Goal: Communication & Community: Answer question/provide support

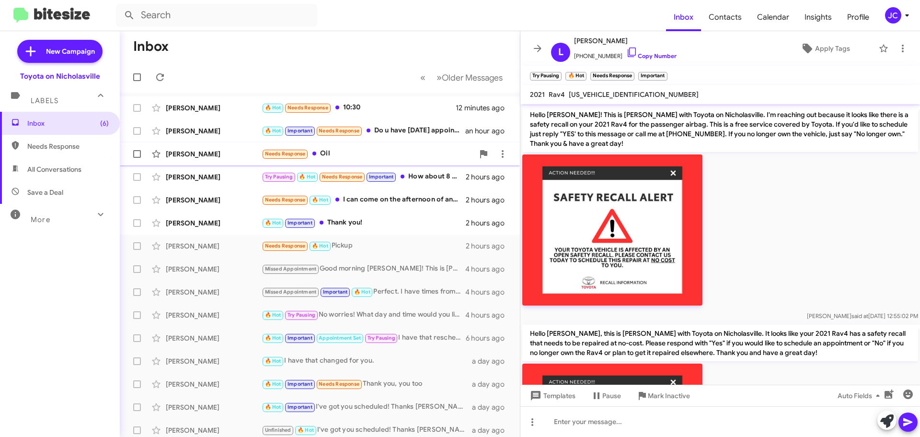
scroll to position [397, 0]
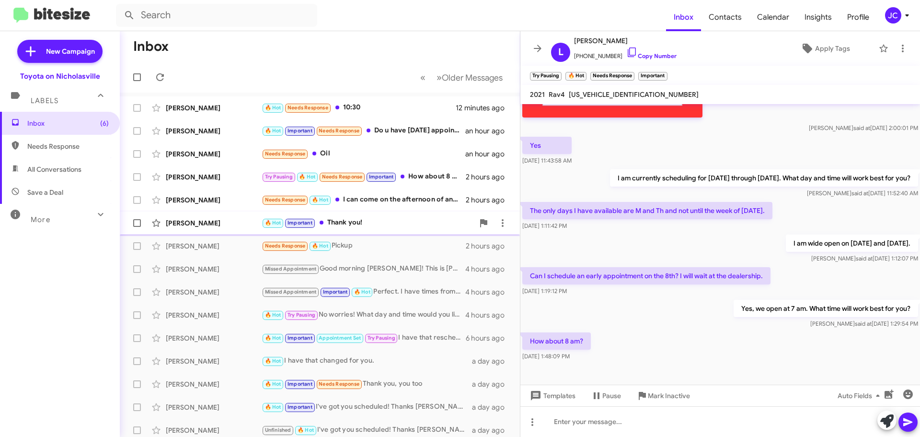
click at [215, 223] on div "[PERSON_NAME]" at bounding box center [214, 223] width 96 height 10
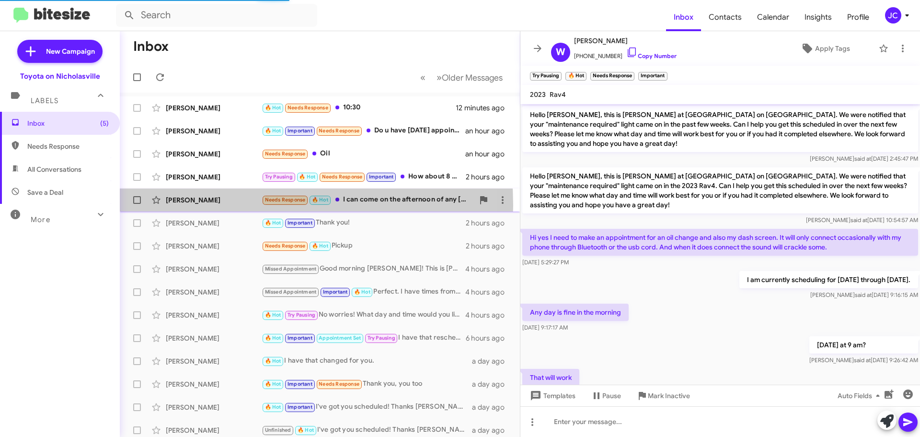
click at [201, 205] on div "[PERSON_NAME] Needs Response 🔥 Hot I can come on the afternoon of any [DATE]" at bounding box center [319, 199] width 385 height 19
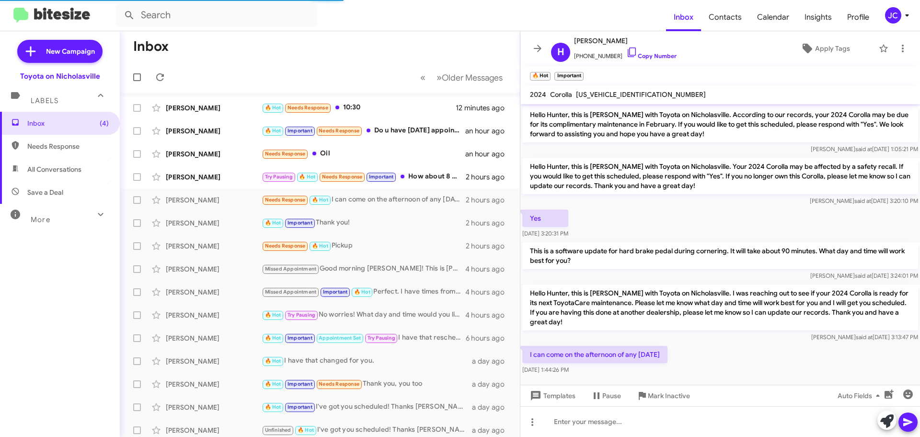
scroll to position [6, 0]
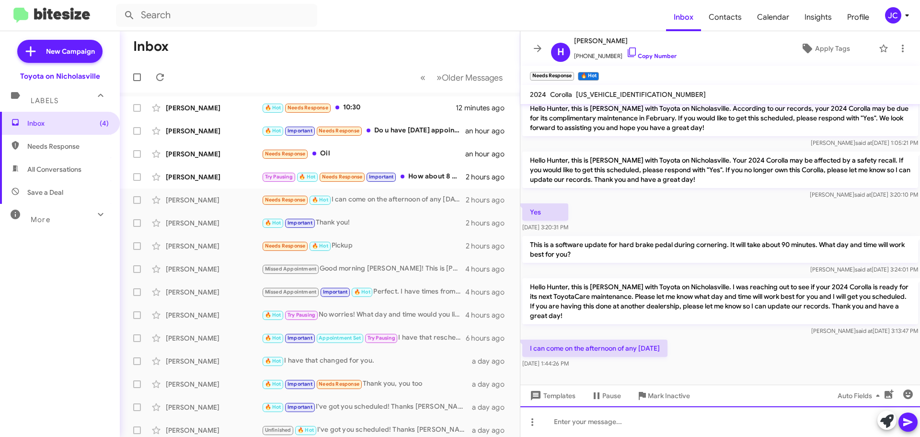
click at [625, 417] on div at bounding box center [721, 421] width 400 height 31
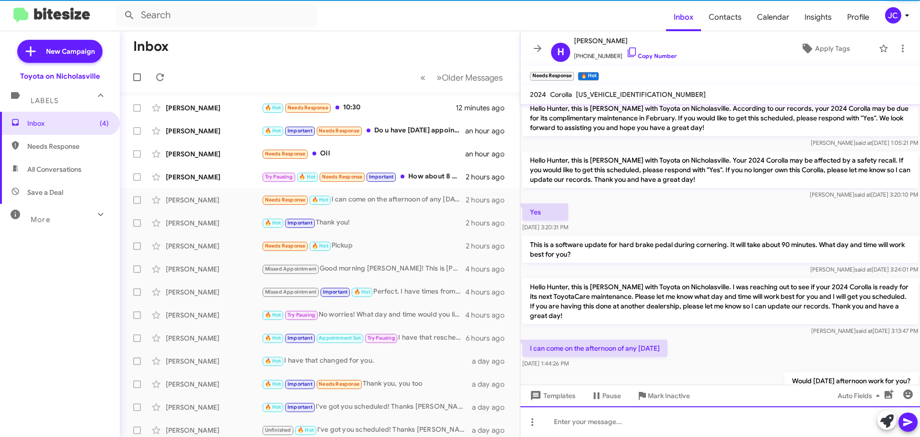
scroll to position [41, 0]
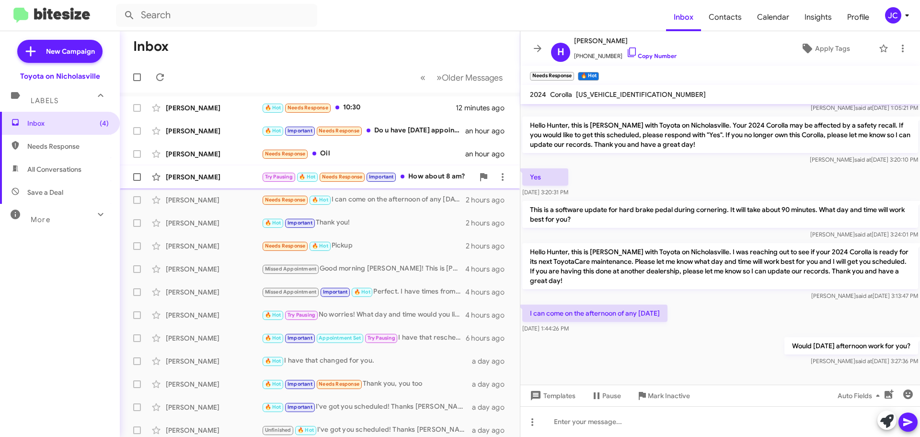
click at [192, 178] on div "[PERSON_NAME]" at bounding box center [214, 177] width 96 height 10
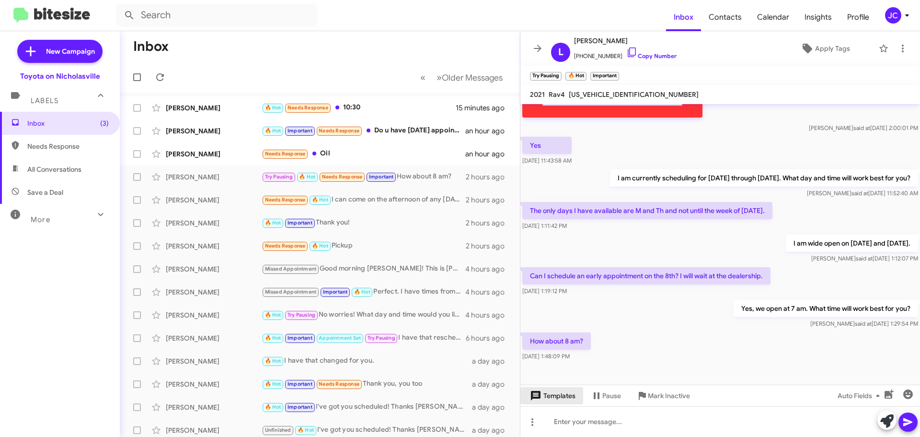
click at [573, 401] on span "Templates" at bounding box center [551, 395] width 47 height 17
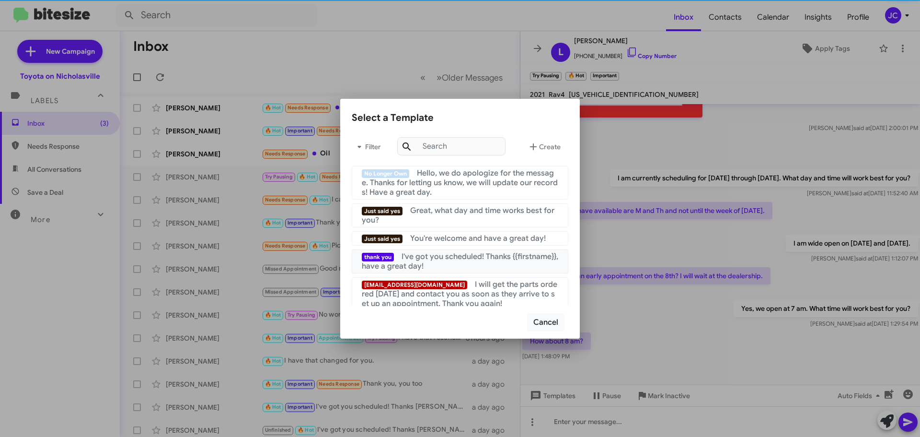
click at [468, 254] on span "I've got you scheduled! Thanks {{firstname}}, have a great day!" at bounding box center [460, 261] width 197 height 19
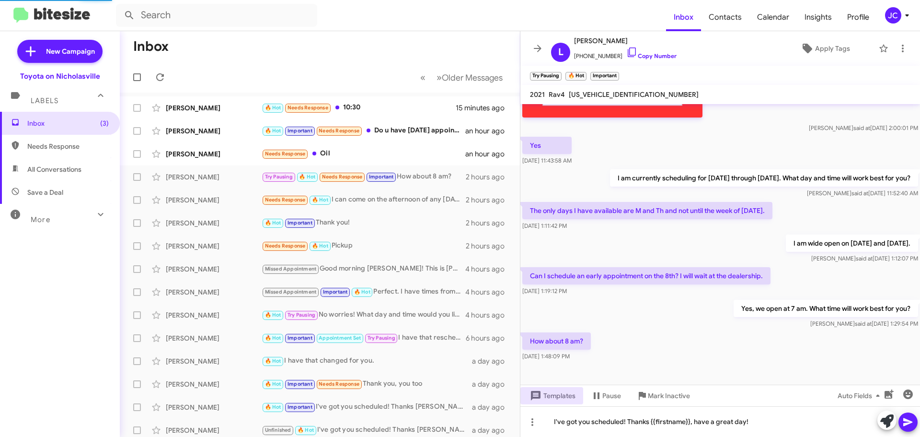
click at [913, 424] on icon at bounding box center [909, 422] width 12 height 12
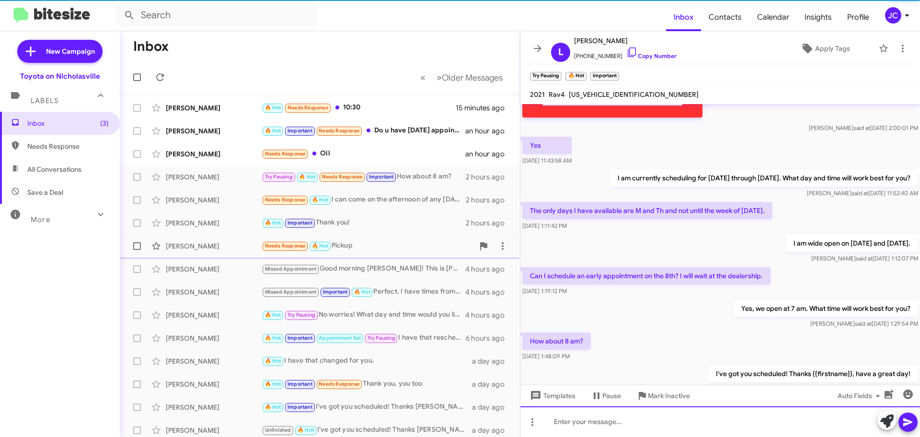
scroll to position [0, 0]
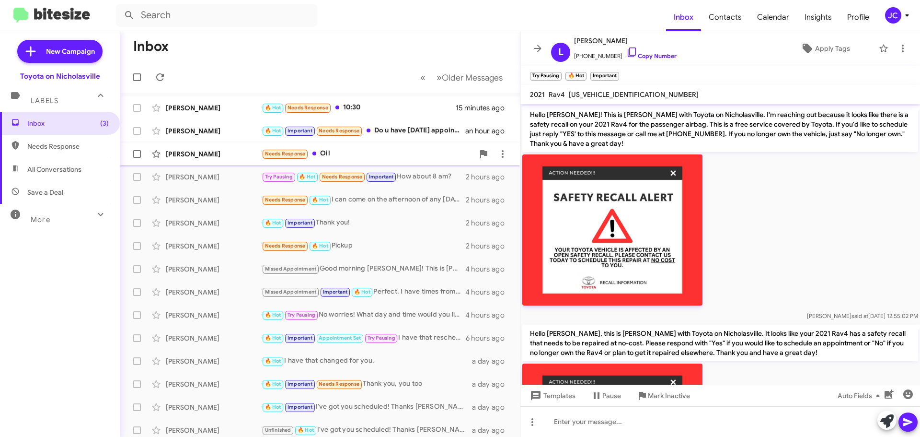
drag, startPoint x: 204, startPoint y: 152, endPoint x: 196, endPoint y: 158, distance: 9.7
click at [204, 152] on div "[PERSON_NAME]" at bounding box center [214, 154] width 96 height 10
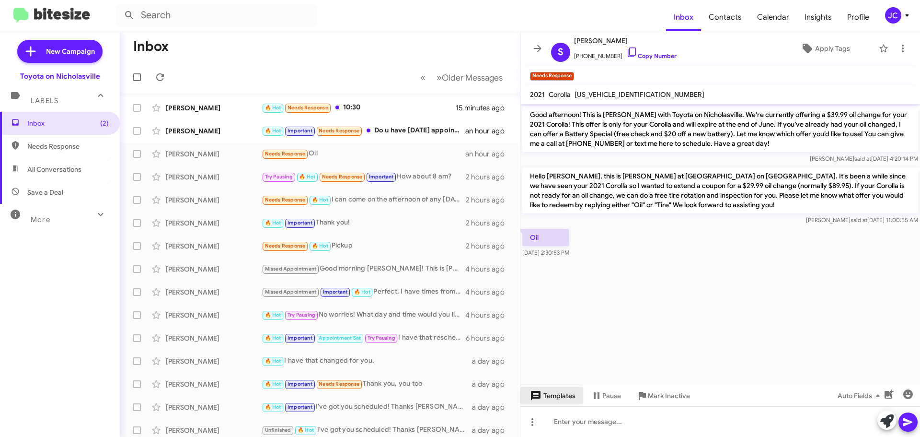
click at [568, 397] on span "Templates" at bounding box center [551, 395] width 47 height 17
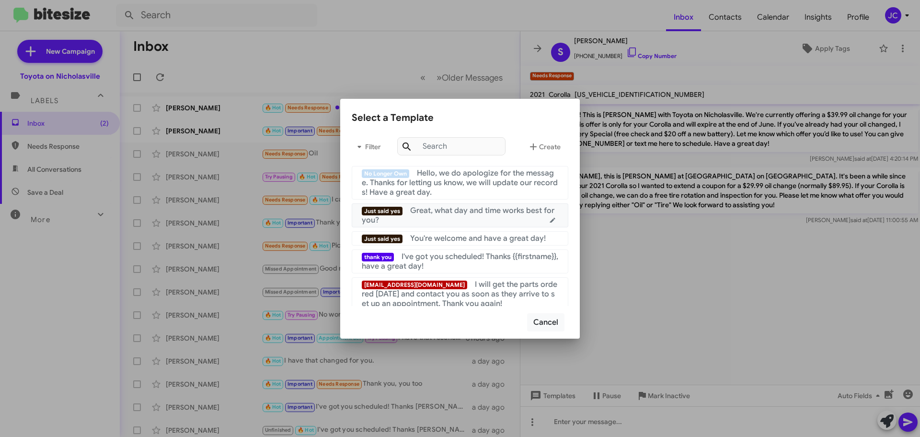
click at [459, 217] on div "Just said yes Great, what day and time works best for you?" at bounding box center [460, 215] width 197 height 19
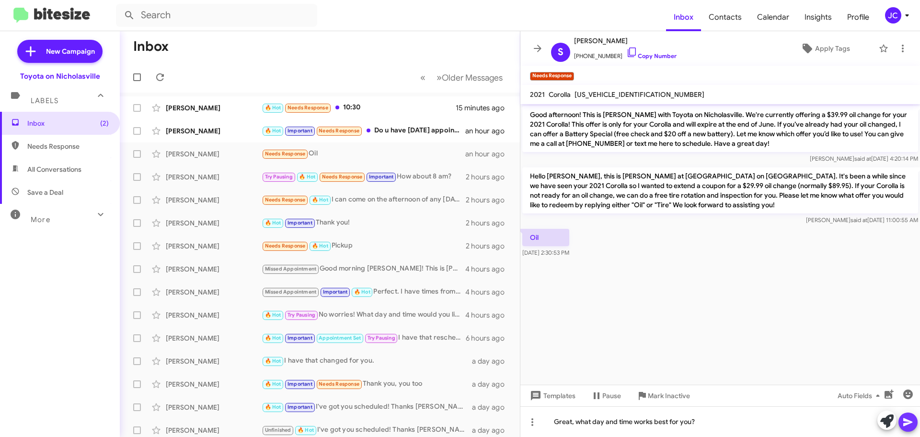
click at [909, 417] on icon at bounding box center [909, 422] width 12 height 12
click at [204, 127] on div "[PERSON_NAME]" at bounding box center [214, 131] width 96 height 10
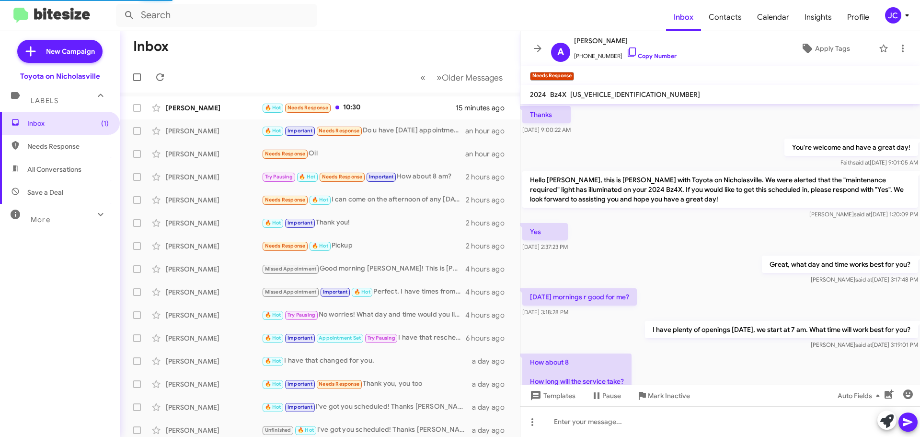
scroll to position [682, 0]
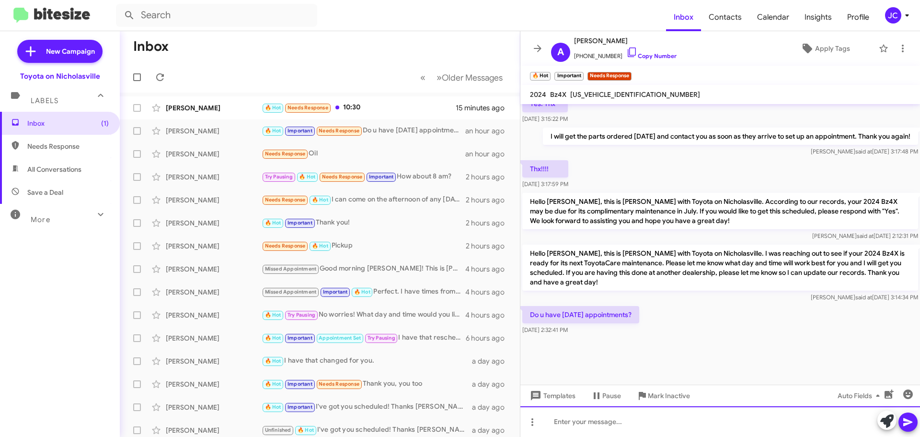
click at [589, 421] on div at bounding box center [721, 421] width 400 height 31
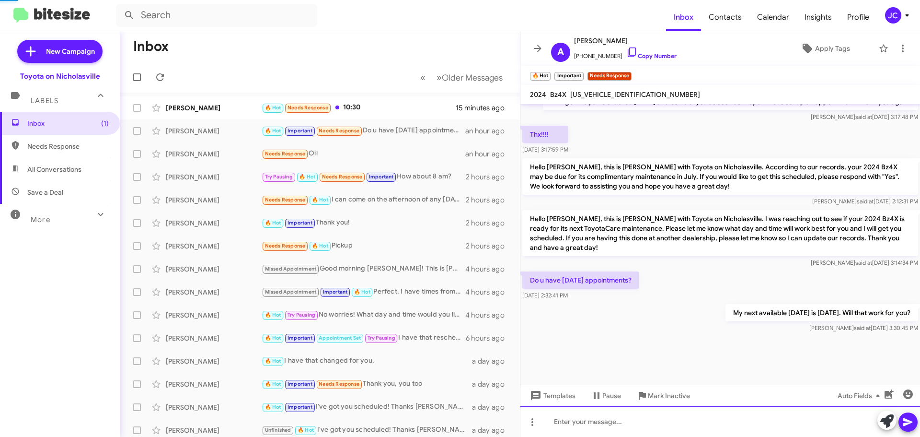
scroll to position [0, 0]
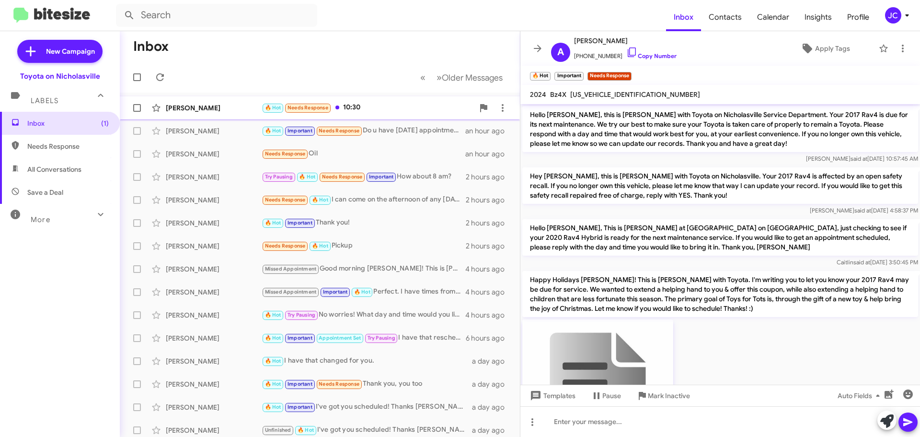
click at [184, 104] on div "[PERSON_NAME]" at bounding box center [214, 108] width 96 height 10
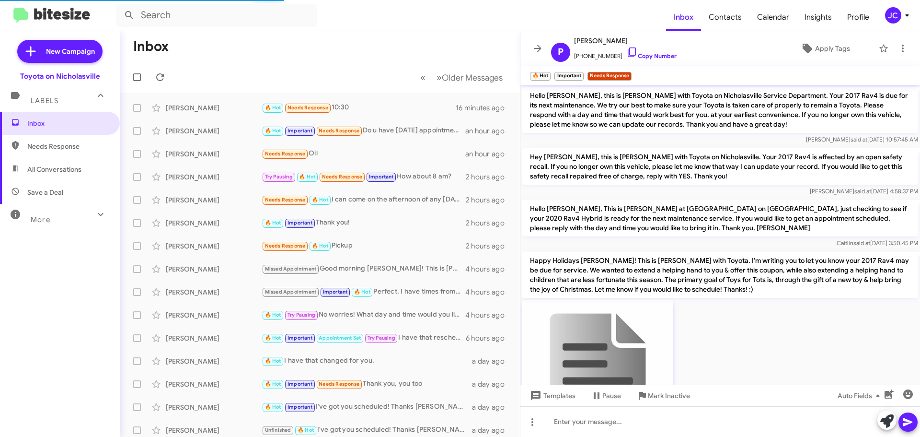
scroll to position [75, 0]
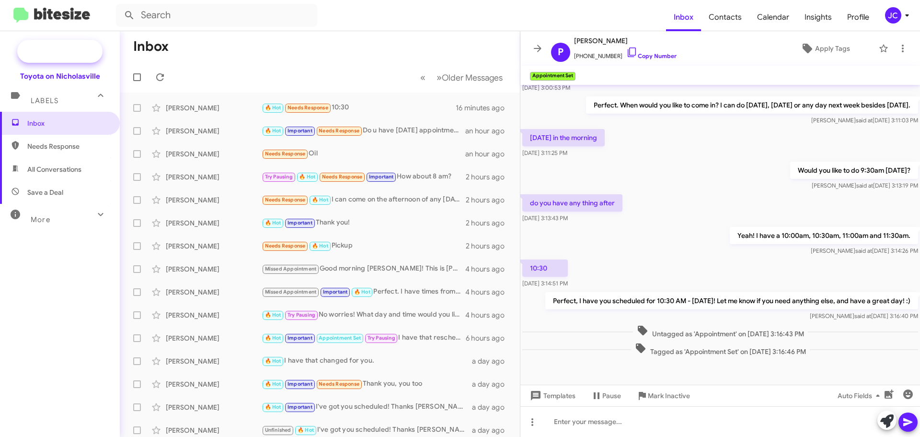
click at [42, 50] on span "New Campaign" at bounding box center [59, 51] width 85 height 23
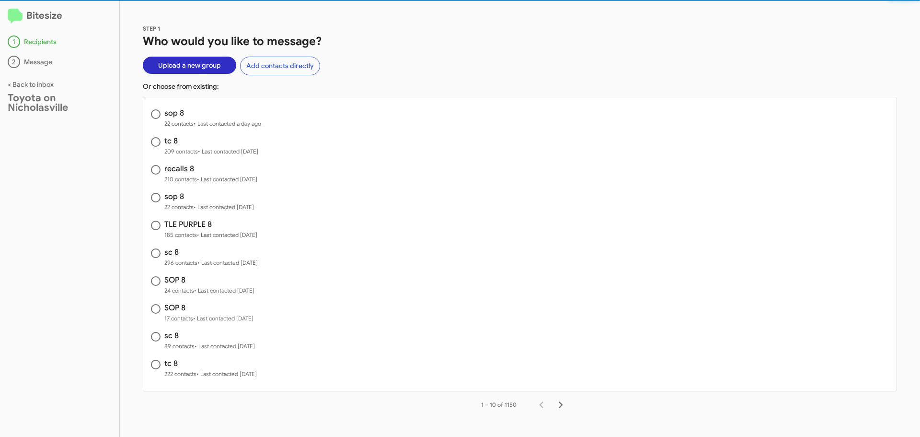
click at [193, 64] on span "Upload a new group" at bounding box center [189, 65] width 63 height 17
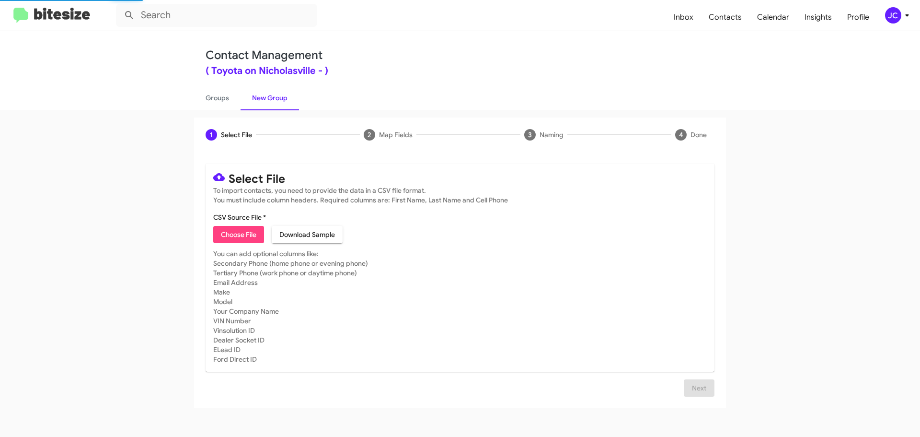
click at [242, 233] on span "Choose File" at bounding box center [238, 234] width 35 height 17
type input "SC 8"
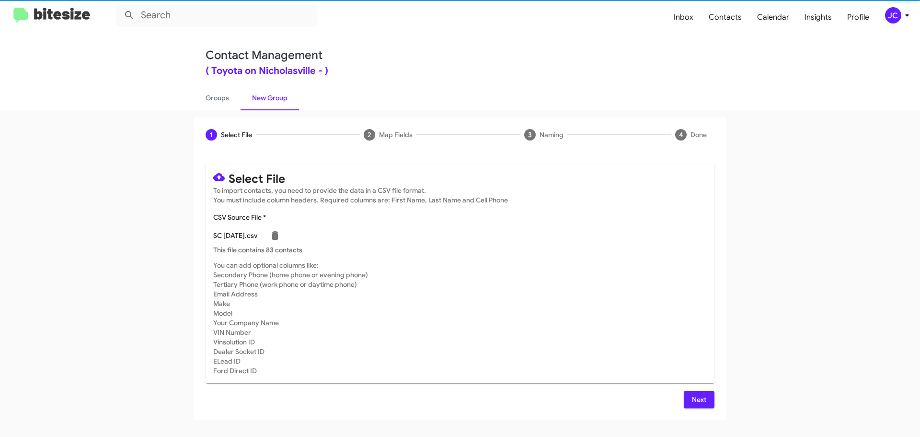
click at [699, 399] on span "Next" at bounding box center [699, 399] width 15 height 17
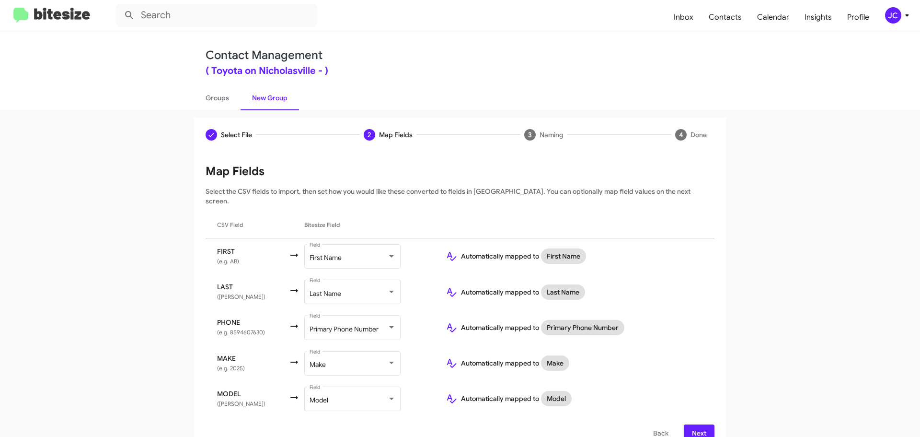
drag, startPoint x: 695, startPoint y: 420, endPoint x: 687, endPoint y: 417, distance: 8.6
click at [695, 424] on span "Next" at bounding box center [699, 432] width 15 height 17
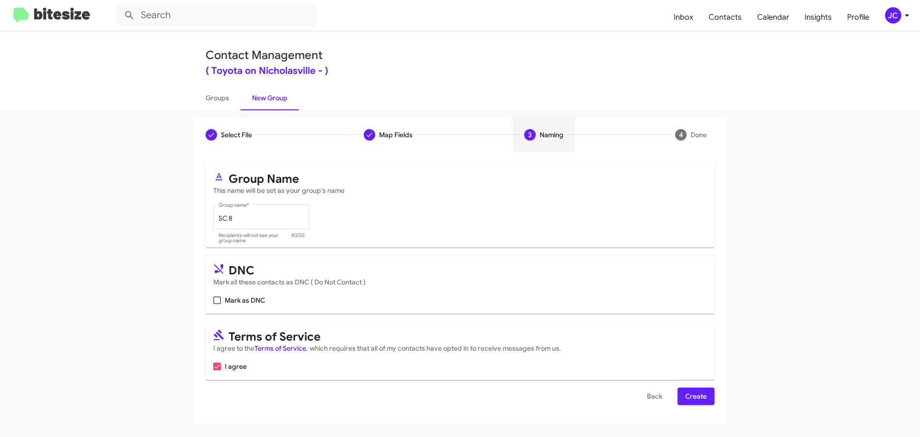
drag, startPoint x: 702, startPoint y: 392, endPoint x: 695, endPoint y: 388, distance: 7.7
click at [702, 392] on span "Create" at bounding box center [696, 395] width 22 height 17
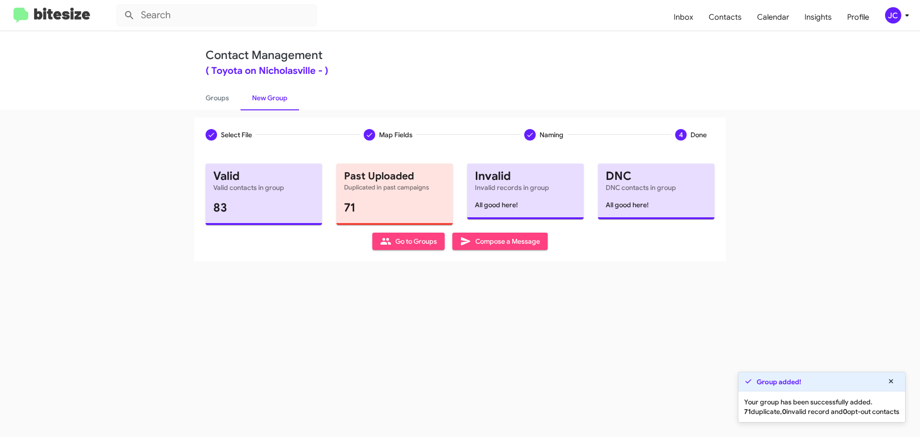
click at [512, 244] on span "Compose a Message" at bounding box center [500, 240] width 80 height 17
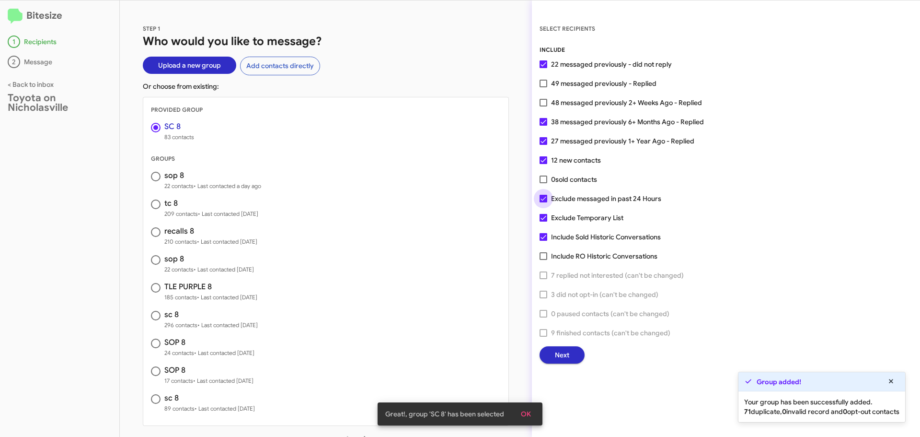
click at [544, 199] on span at bounding box center [544, 199] width 8 height 8
click at [544, 202] on input "Exclude messaged in past 24 Hours" at bounding box center [543, 202] width 0 height 0
checkbox input "false"
click at [573, 352] on button "Next" at bounding box center [562, 354] width 45 height 17
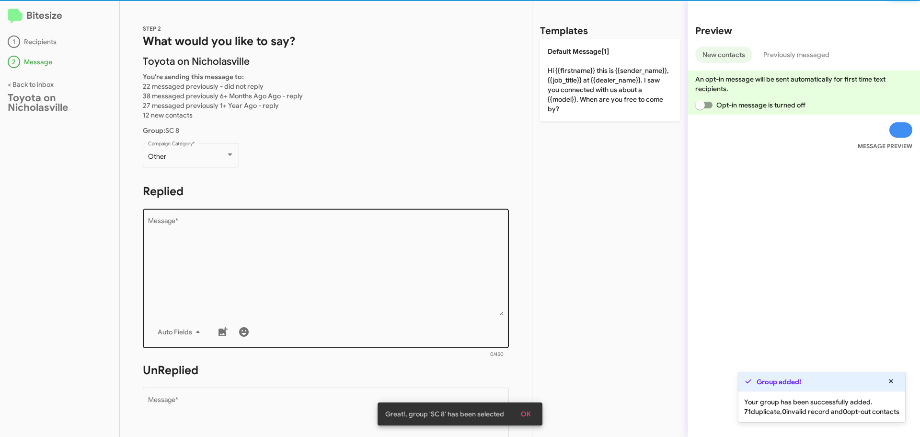
click at [226, 242] on textarea "Message *" at bounding box center [326, 267] width 356 height 98
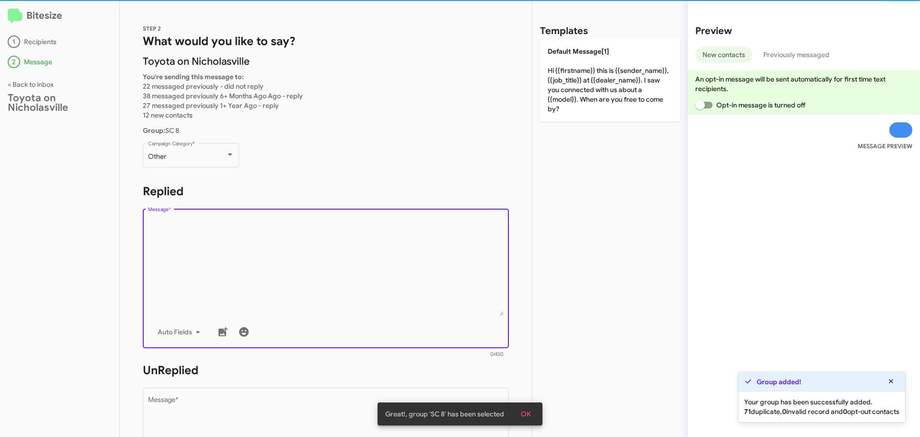
paste textarea "Hello {{firstname}}, this is [PERSON_NAME] at [GEOGRAPHIC_DATA] on [GEOGRAPHIC_…"
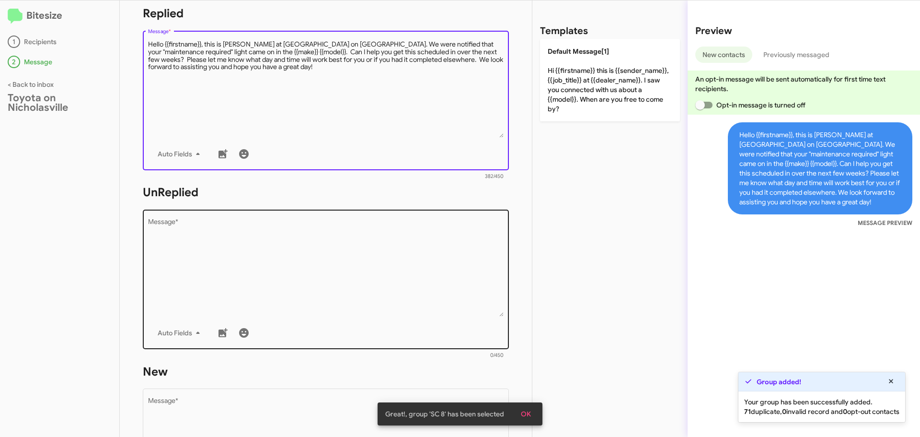
scroll to position [240, 0]
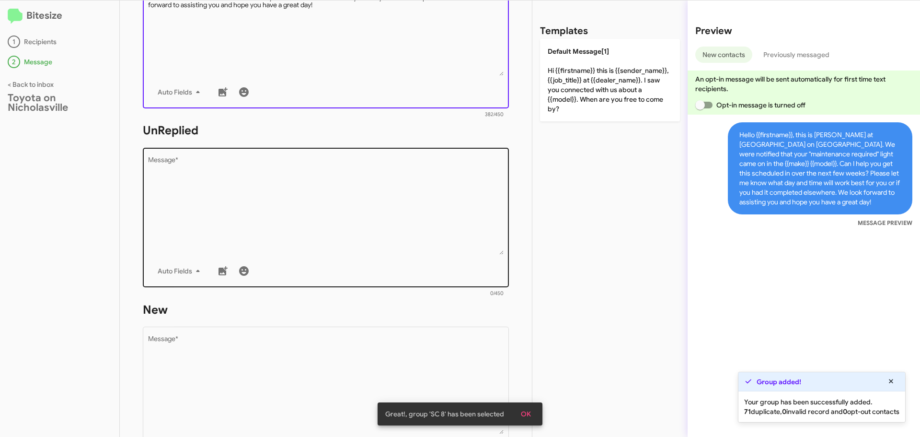
type textarea "Hello {{firstname}}, this is [PERSON_NAME] at [GEOGRAPHIC_DATA] on [GEOGRAPHIC_…"
click at [262, 206] on textarea "Message *" at bounding box center [326, 206] width 356 height 98
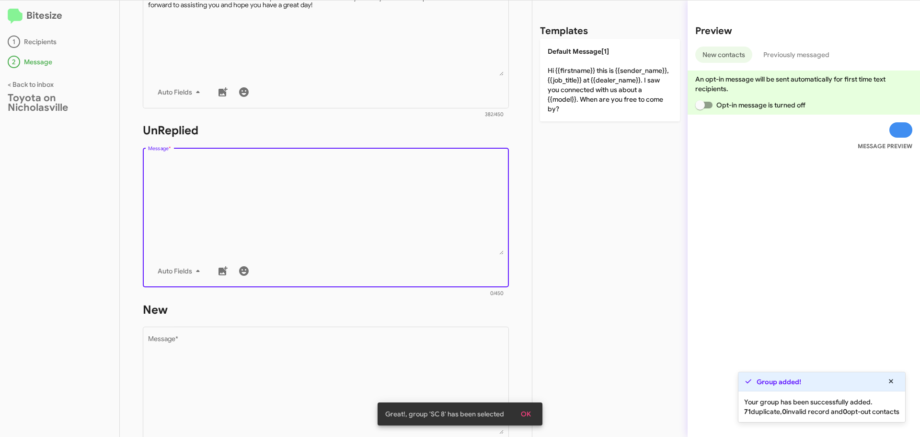
paste textarea "Hello {{firstname}}, this is [PERSON_NAME] at [GEOGRAPHIC_DATA] on [GEOGRAPHIC_…"
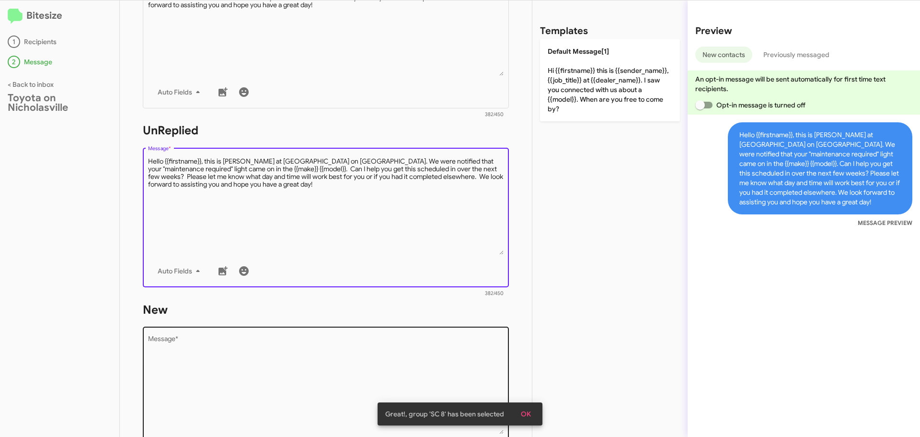
type textarea "Hello {{firstname}}, this is [PERSON_NAME] at [GEOGRAPHIC_DATA] on [GEOGRAPHIC_…"
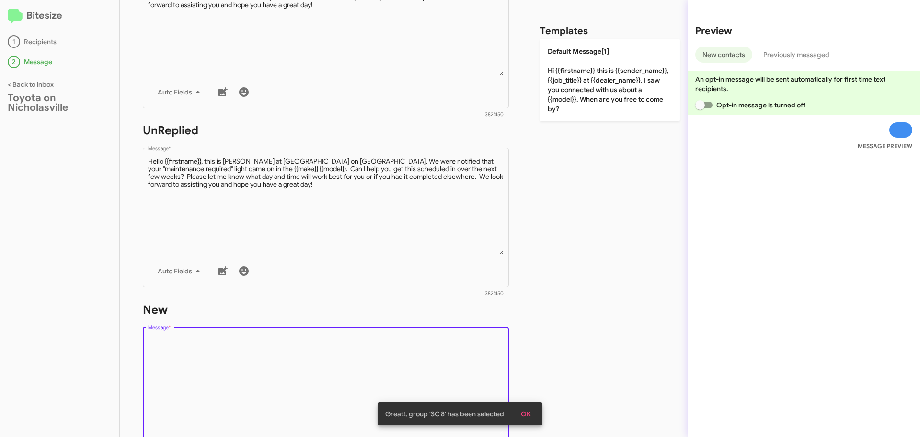
drag, startPoint x: 231, startPoint y: 348, endPoint x: 240, endPoint y: 328, distance: 22.3
click at [230, 349] on textarea "Message *" at bounding box center [326, 385] width 356 height 98
paste textarea "Hello {{firstname}}, this is [PERSON_NAME] at [GEOGRAPHIC_DATA] on [GEOGRAPHIC_…"
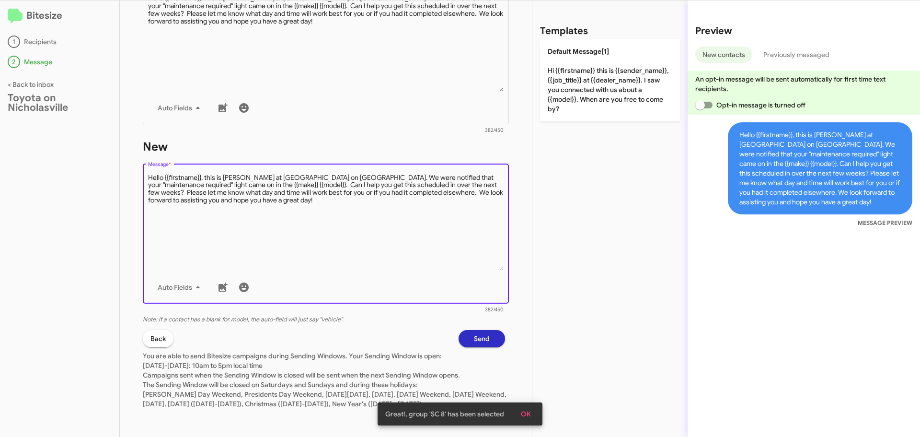
scroll to position [413, 0]
type textarea "Hello {{firstname}}, this is [PERSON_NAME] at [GEOGRAPHIC_DATA] on [GEOGRAPHIC_…"
click at [496, 331] on button "Send" at bounding box center [482, 337] width 46 height 17
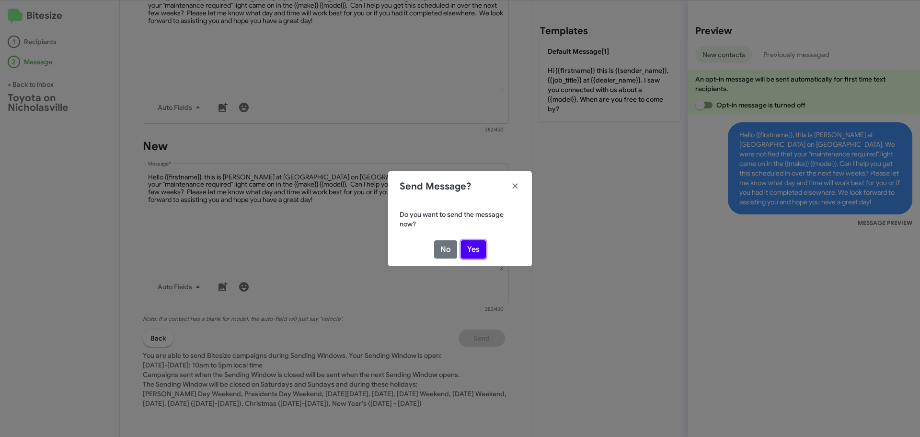
click at [479, 247] on button "Yes" at bounding box center [473, 249] width 25 height 18
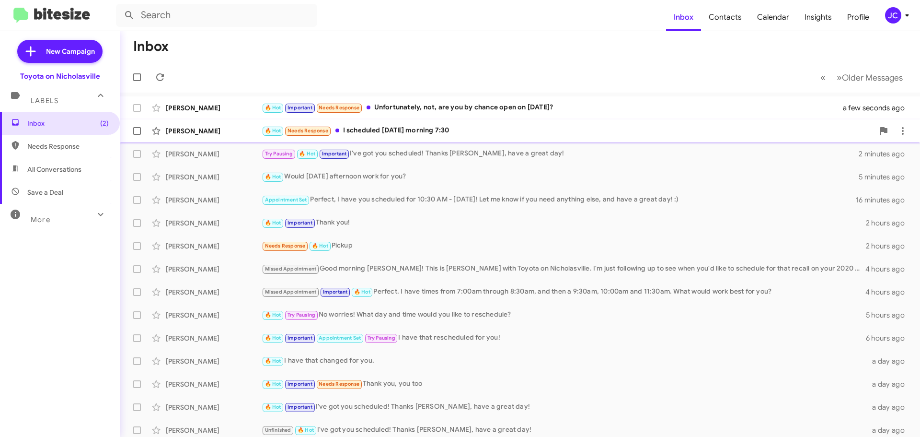
click at [189, 134] on div "[PERSON_NAME]" at bounding box center [214, 131] width 96 height 10
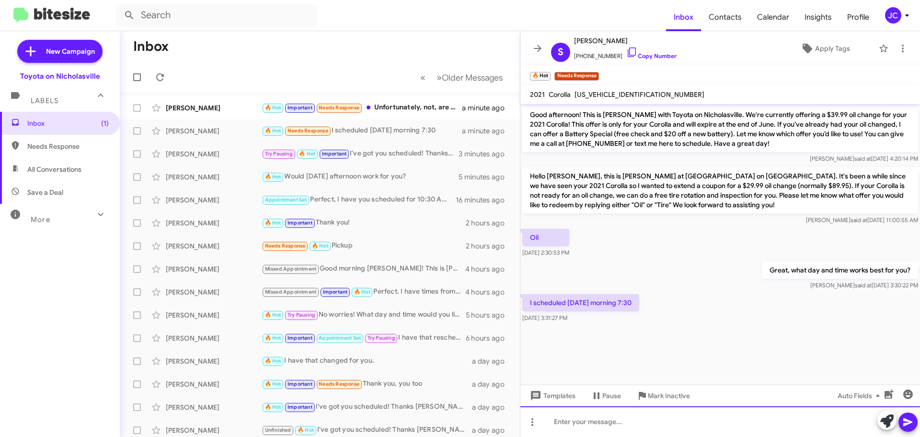
click at [615, 429] on div at bounding box center [721, 421] width 400 height 31
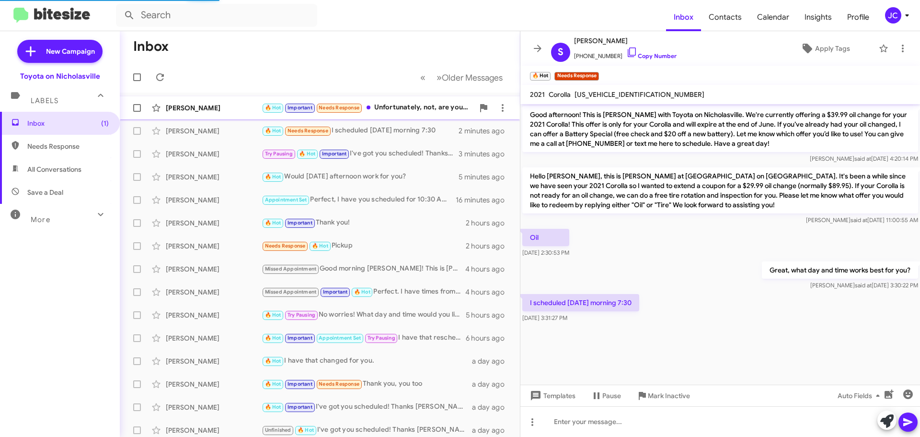
click at [206, 104] on div "[PERSON_NAME]" at bounding box center [214, 108] width 96 height 10
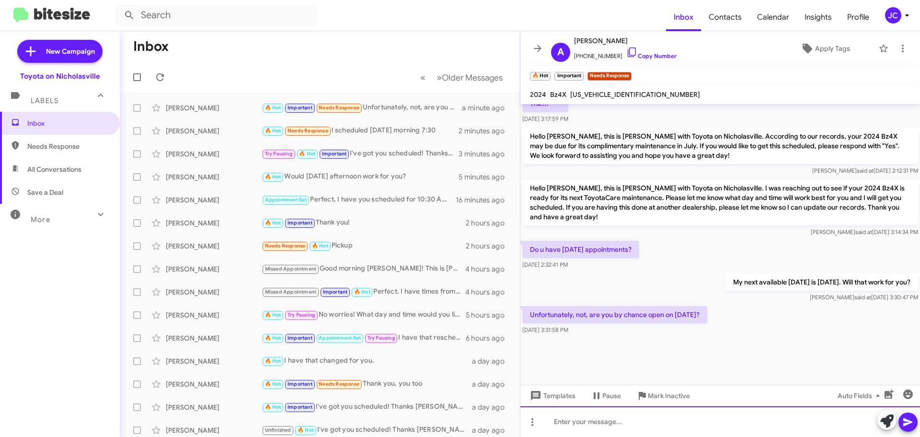
click at [606, 421] on div at bounding box center [721, 421] width 400 height 31
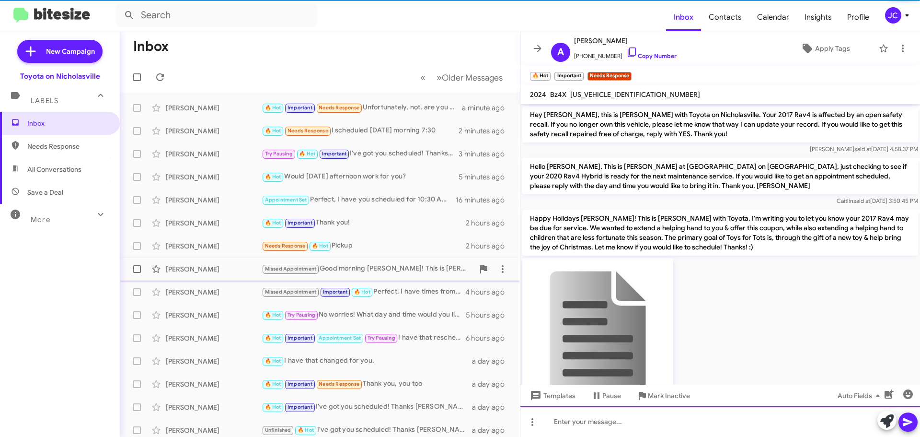
scroll to position [48, 0]
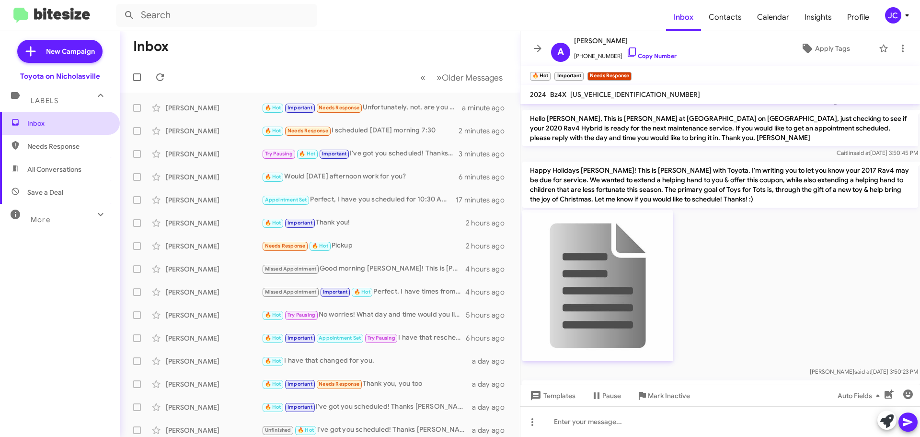
click at [52, 126] on span "Inbox" at bounding box center [67, 123] width 81 height 10
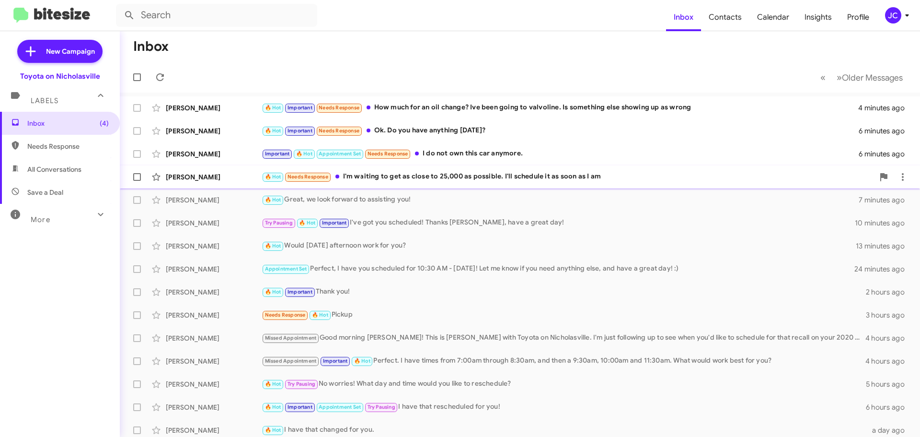
click at [217, 173] on div "Kevin Horn" at bounding box center [214, 177] width 96 height 10
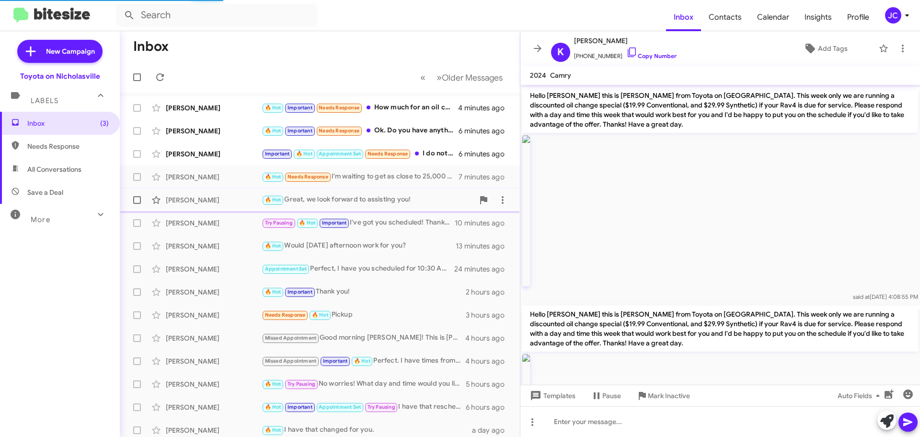
scroll to position [413, 0]
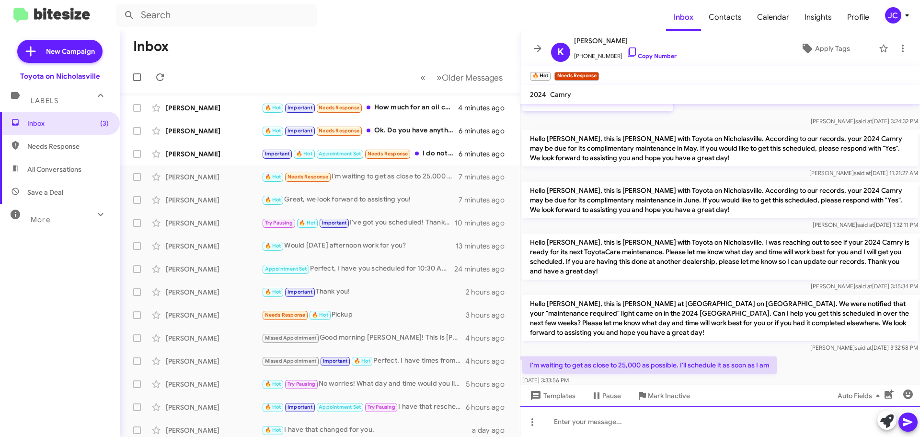
click at [689, 421] on div at bounding box center [721, 421] width 400 height 31
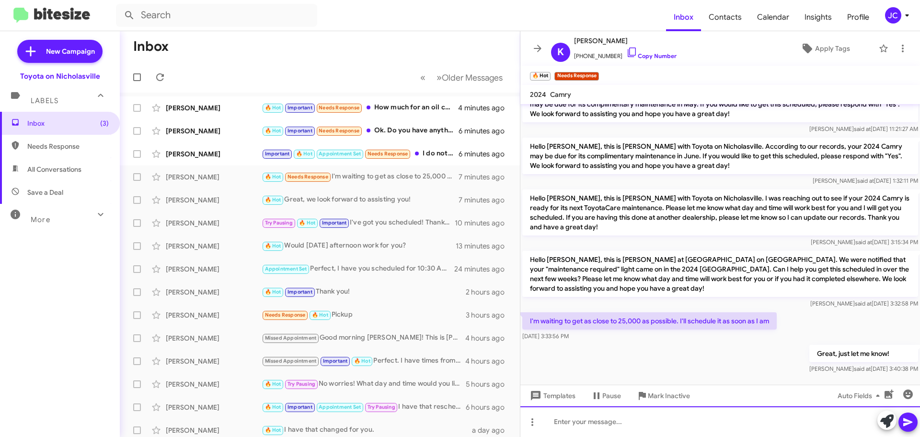
scroll to position [467, 0]
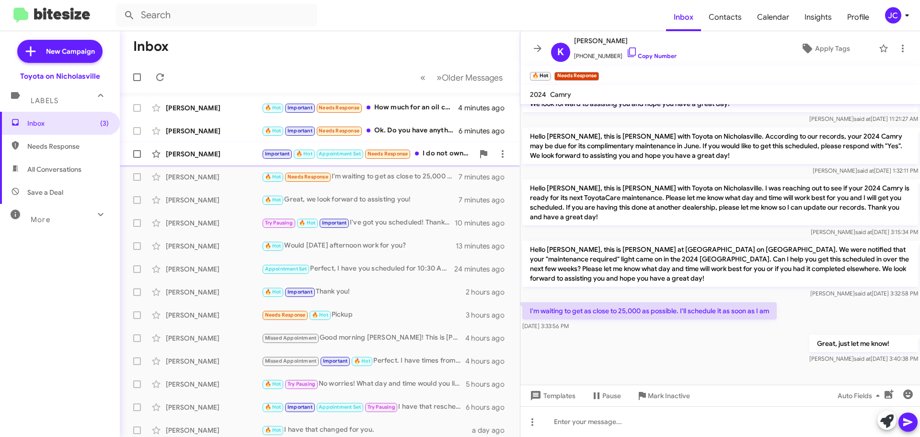
click at [209, 160] on div "Jack Tackett Important 🔥 Hot Appointment Set Needs Response I do not own this c…" at bounding box center [319, 153] width 385 height 19
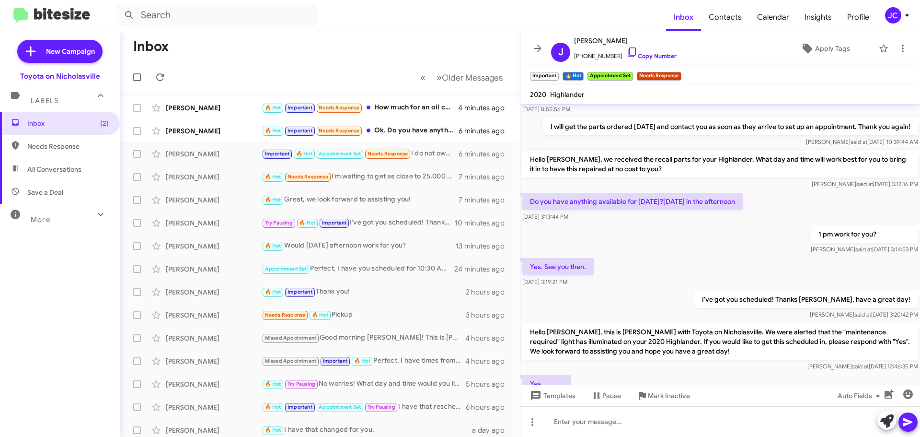
scroll to position [979, 0]
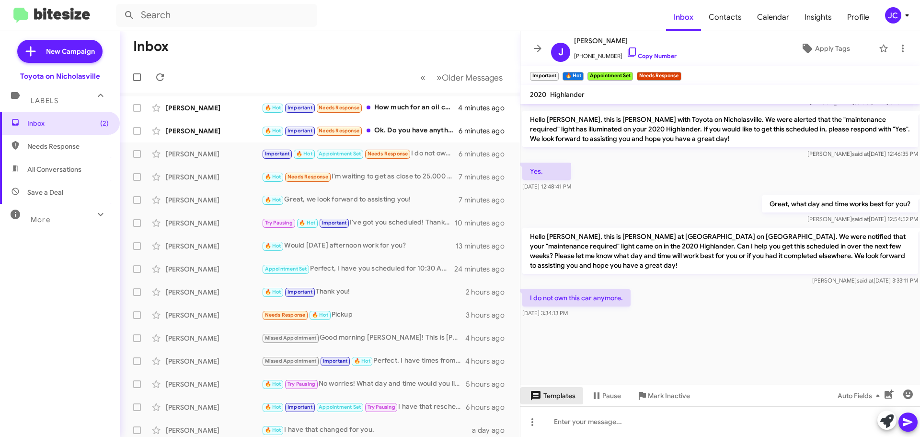
click at [570, 399] on span "Templates" at bounding box center [551, 395] width 47 height 17
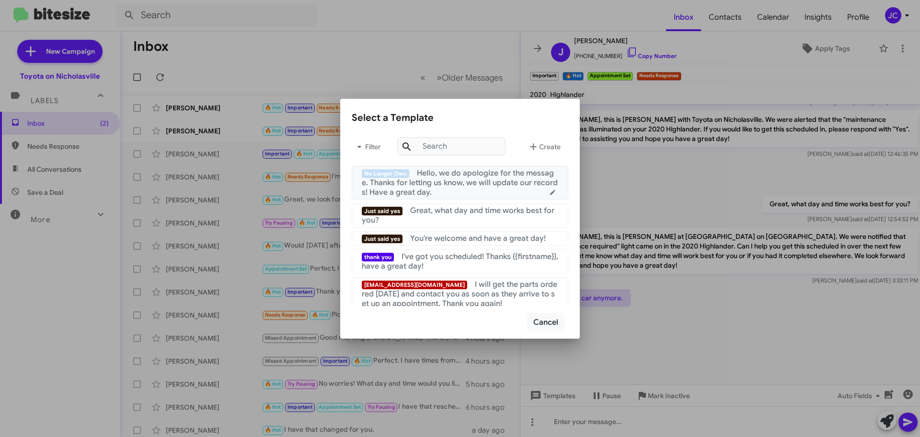
click at [469, 185] on span "Hello, we do apologize for the message. Thanks for letting us know, we will upd…" at bounding box center [460, 182] width 196 height 29
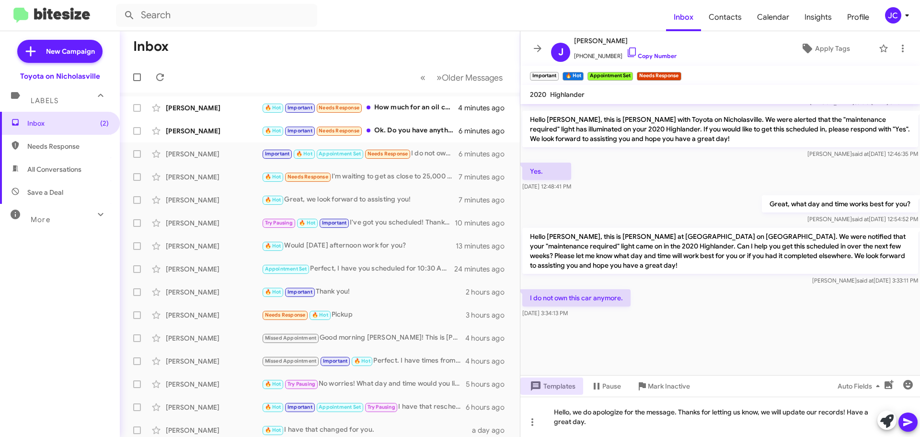
click at [904, 419] on icon at bounding box center [908, 422] width 9 height 8
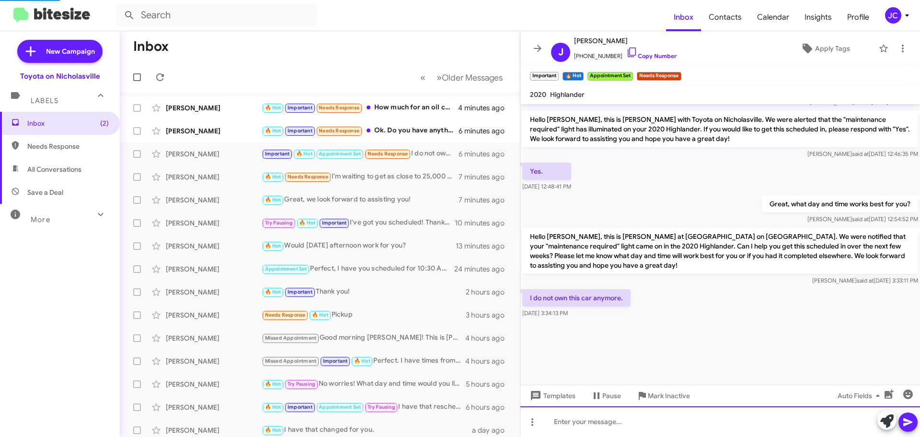
scroll to position [0, 0]
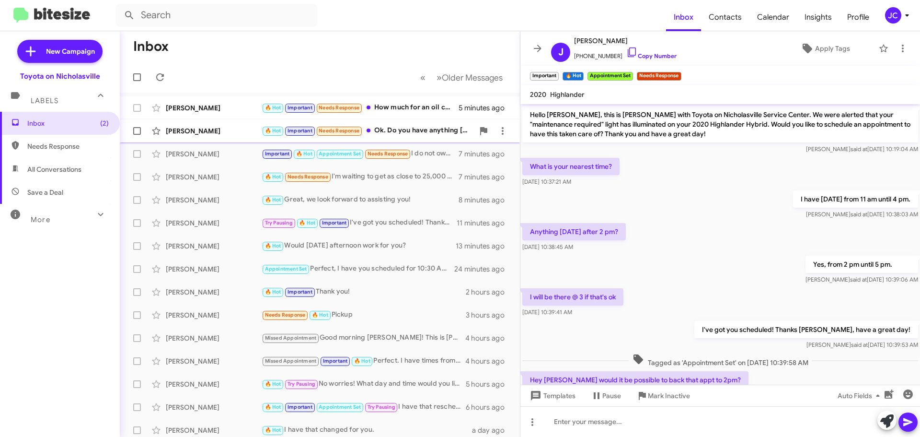
click at [221, 135] on div "[PERSON_NAME]" at bounding box center [214, 131] width 96 height 10
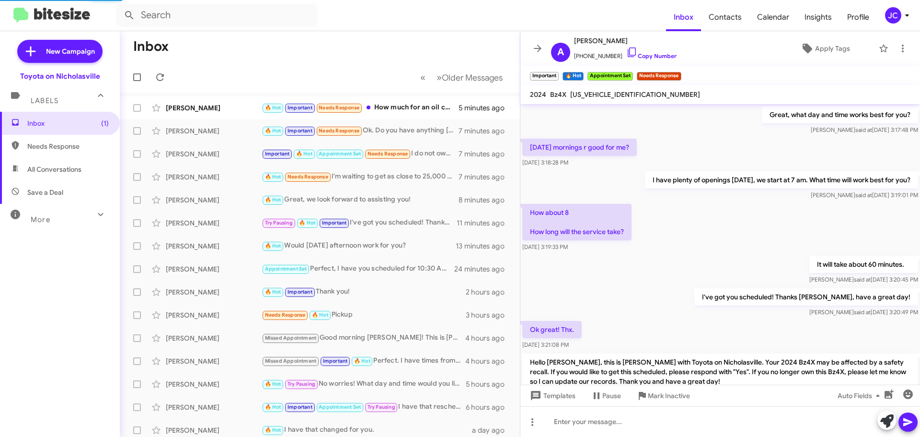
scroll to position [663, 0]
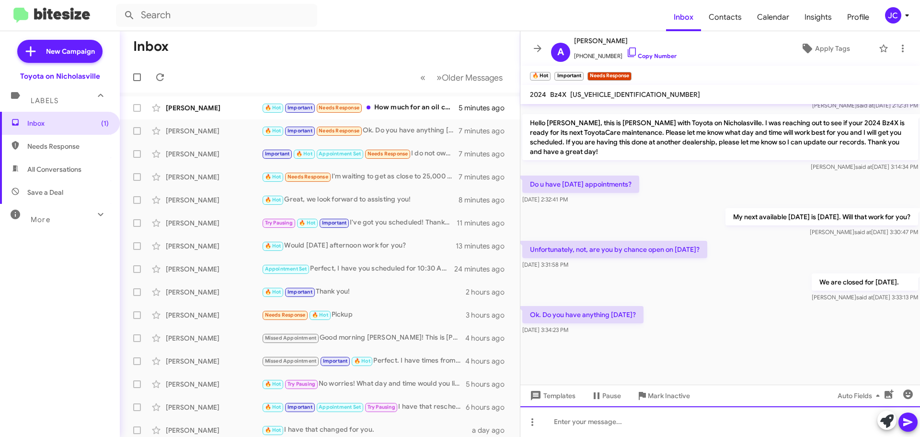
click at [674, 425] on div at bounding box center [721, 421] width 400 height 31
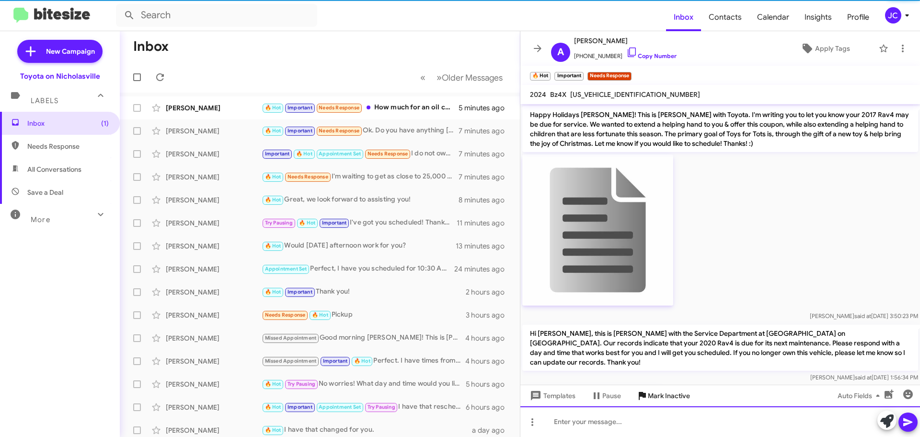
scroll to position [48, 0]
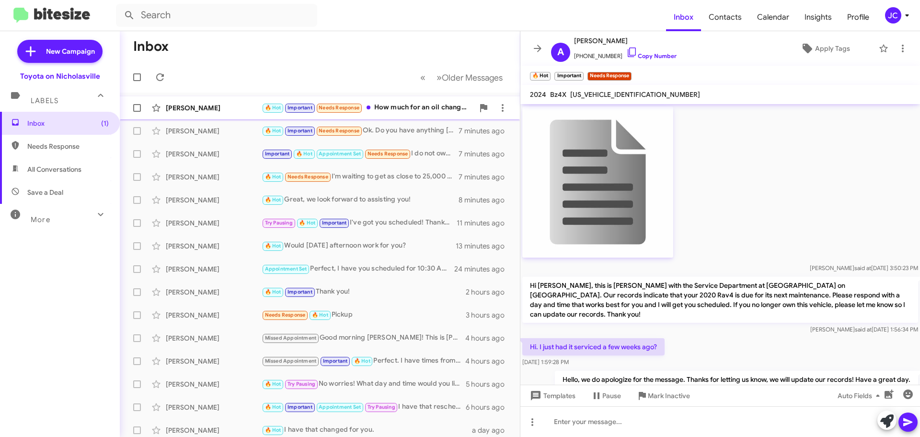
click at [208, 107] on div "Mary Davis" at bounding box center [214, 108] width 96 height 10
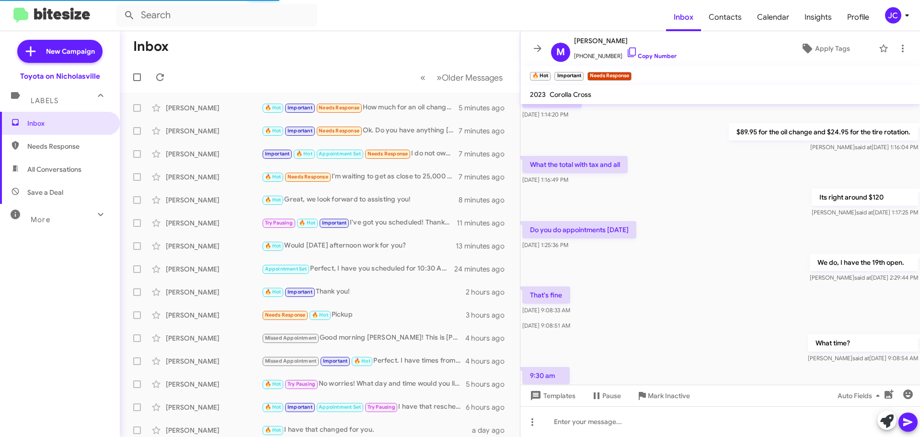
scroll to position [488, 0]
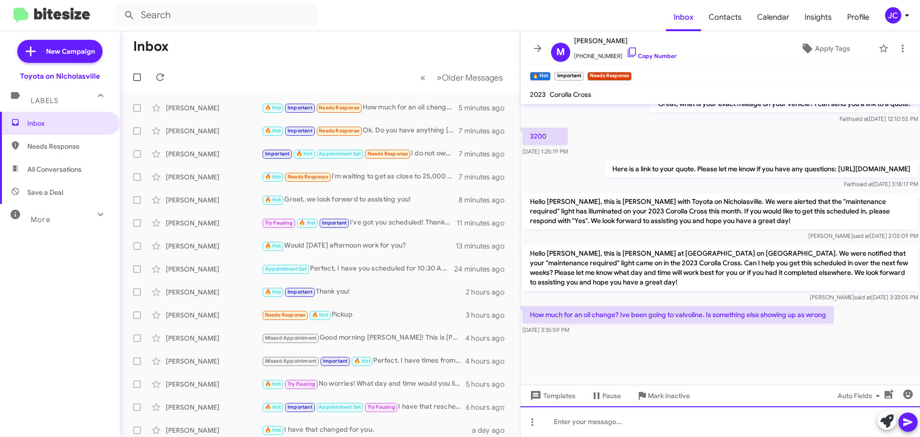
click at [618, 418] on div at bounding box center [721, 421] width 400 height 31
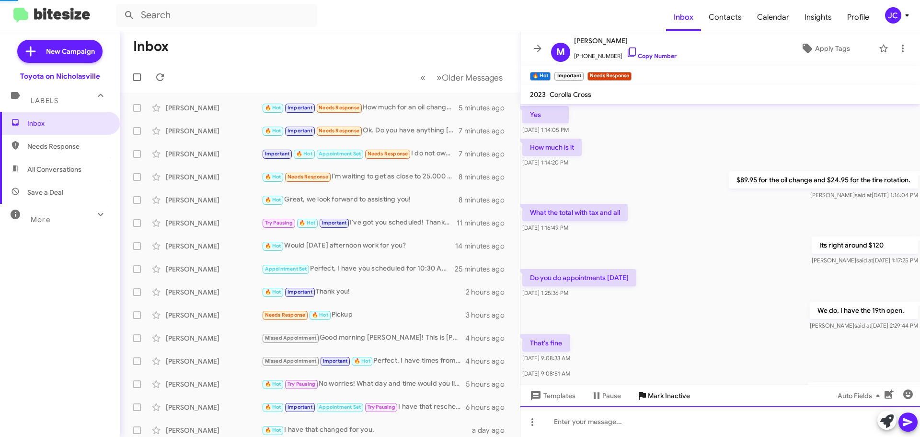
scroll to position [48, 0]
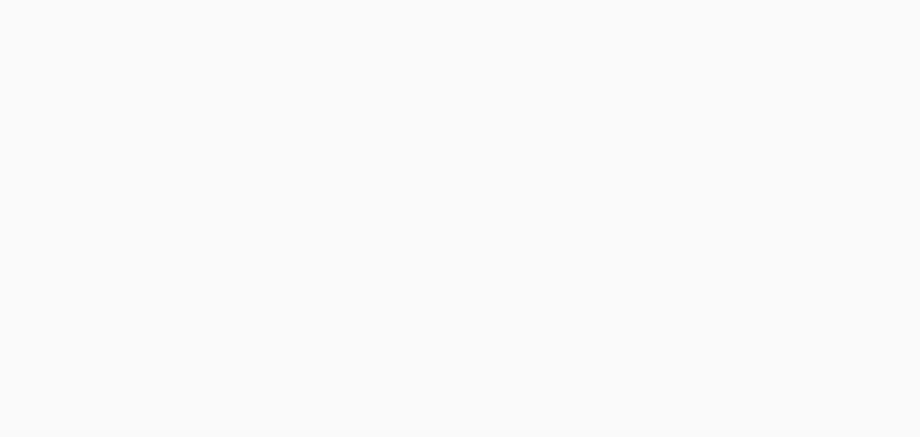
click at [200, 103] on body at bounding box center [460, 218] width 920 height 437
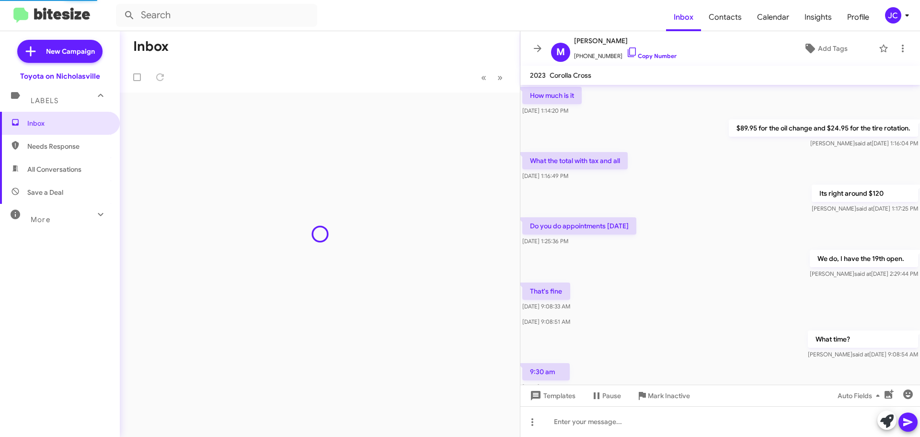
scroll to position [469, 0]
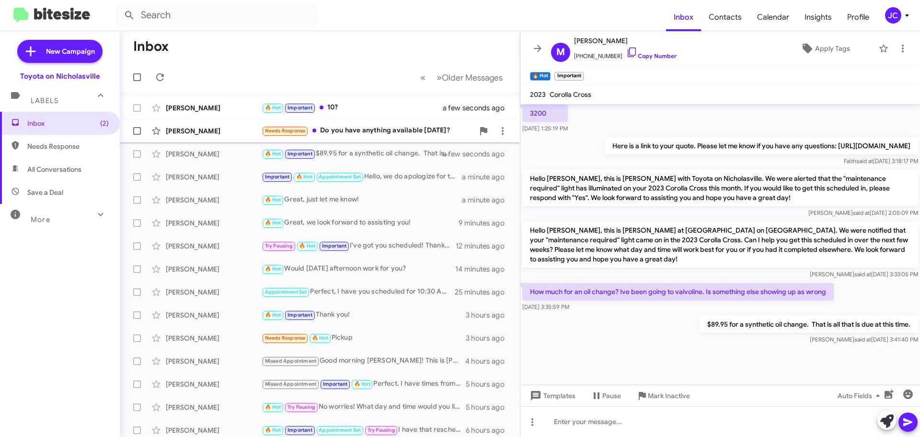
click at [203, 131] on div "Thomas Pike" at bounding box center [214, 131] width 96 height 10
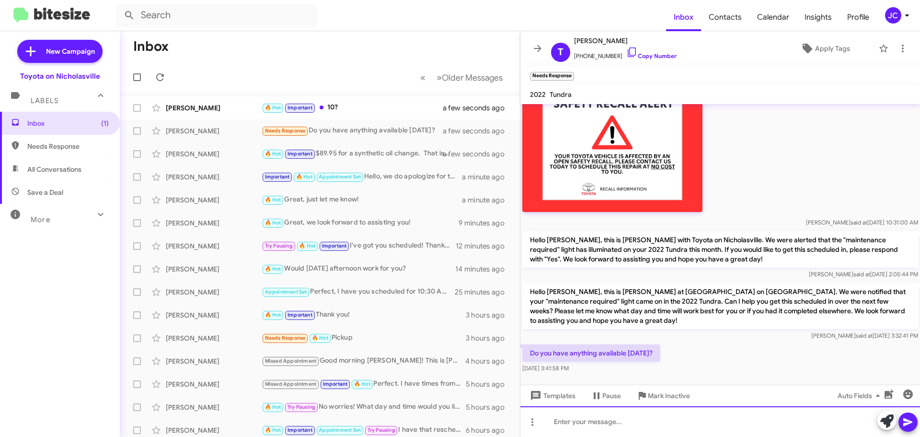
click at [660, 424] on div at bounding box center [721, 421] width 400 height 31
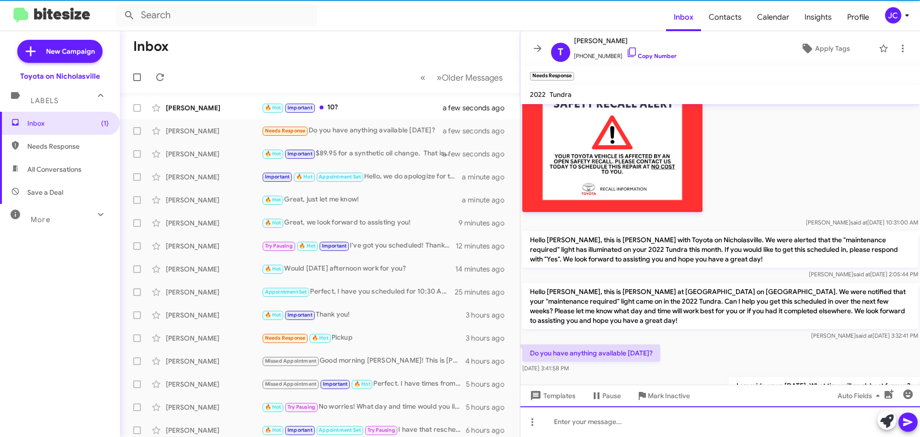
scroll to position [0, 0]
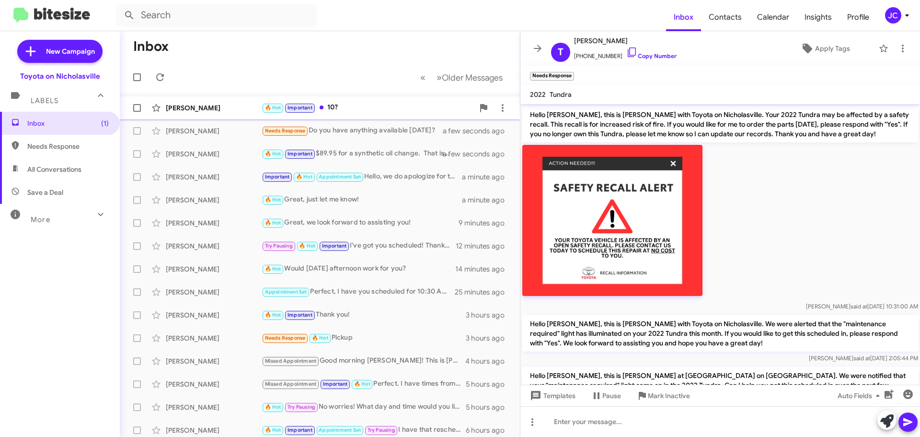
click at [190, 106] on div "[PERSON_NAME]" at bounding box center [214, 108] width 96 height 10
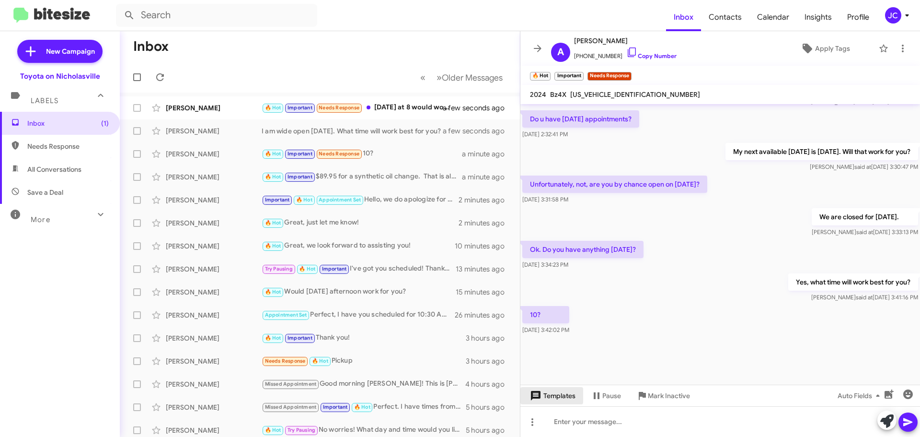
click at [564, 395] on span "Templates" at bounding box center [551, 395] width 47 height 17
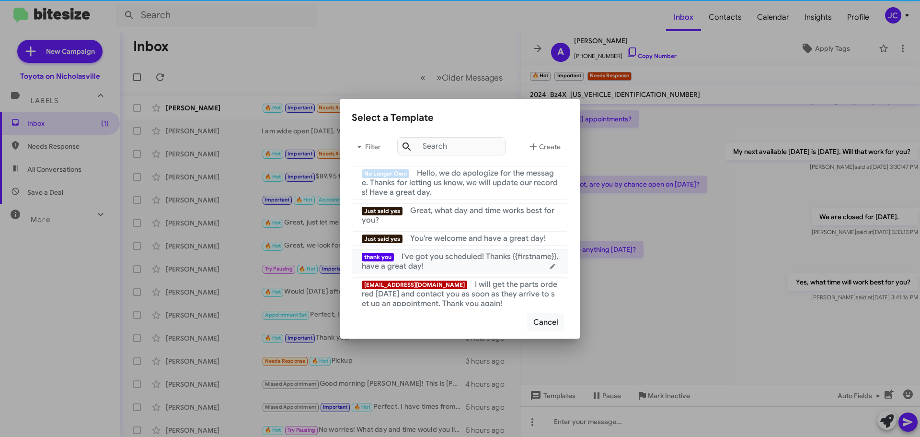
click at [495, 265] on div "thank you I've got you scheduled! Thanks {{firstname}}, have a great day!" at bounding box center [460, 261] width 197 height 19
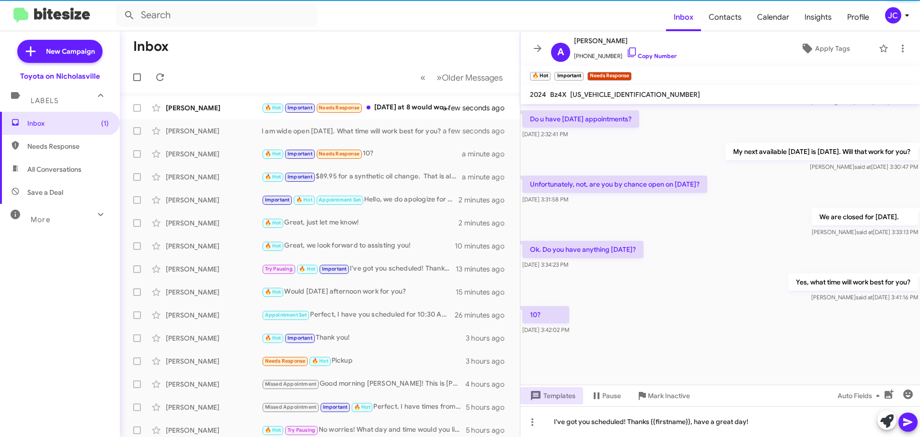
click at [905, 416] on icon at bounding box center [909, 422] width 12 height 12
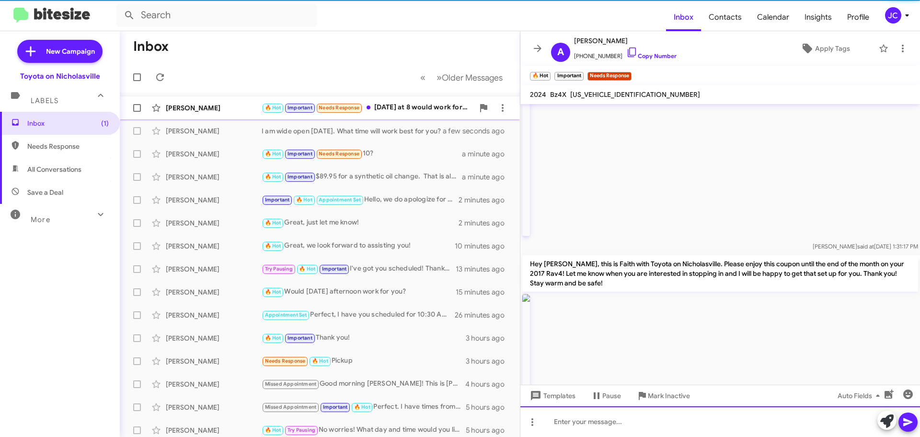
scroll to position [0, 0]
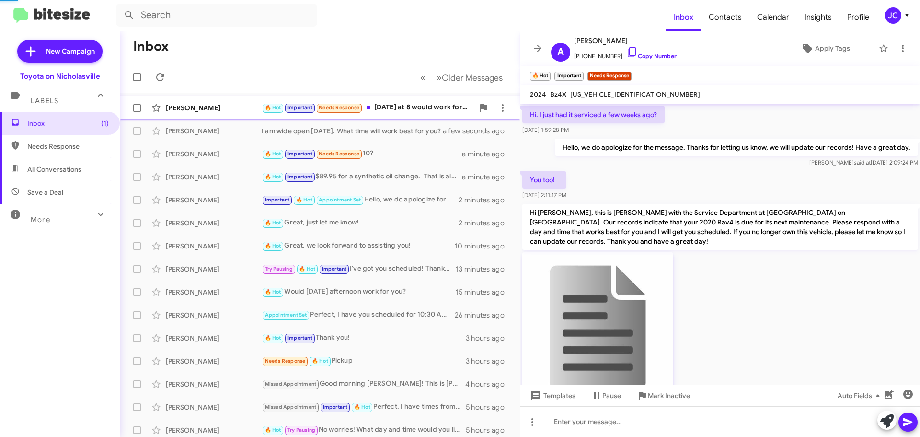
click at [189, 106] on div "Timmy Boggs" at bounding box center [214, 108] width 96 height 10
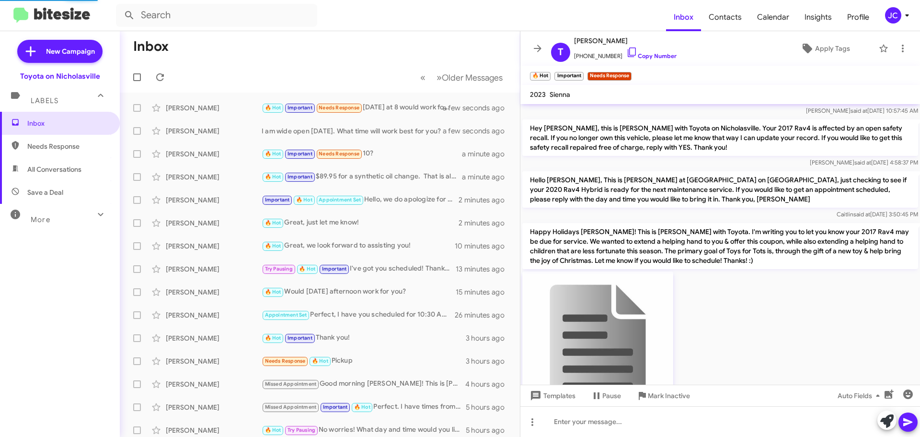
scroll to position [663, 0]
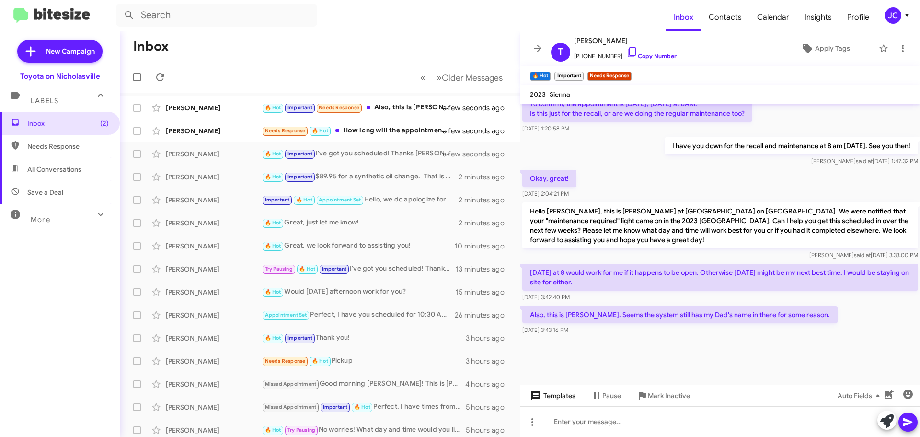
click at [569, 392] on span "Templates" at bounding box center [551, 395] width 47 height 17
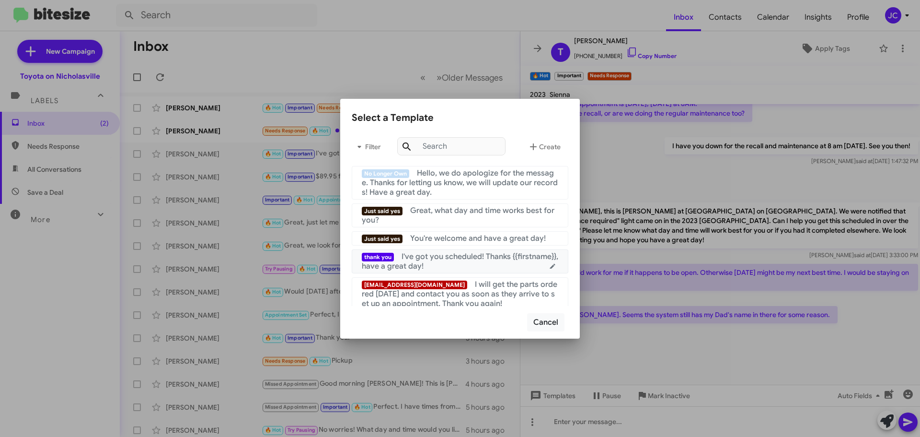
click at [475, 265] on div "thank you I've got you scheduled! Thanks {{firstname}}, have a great day!" at bounding box center [460, 261] width 197 height 19
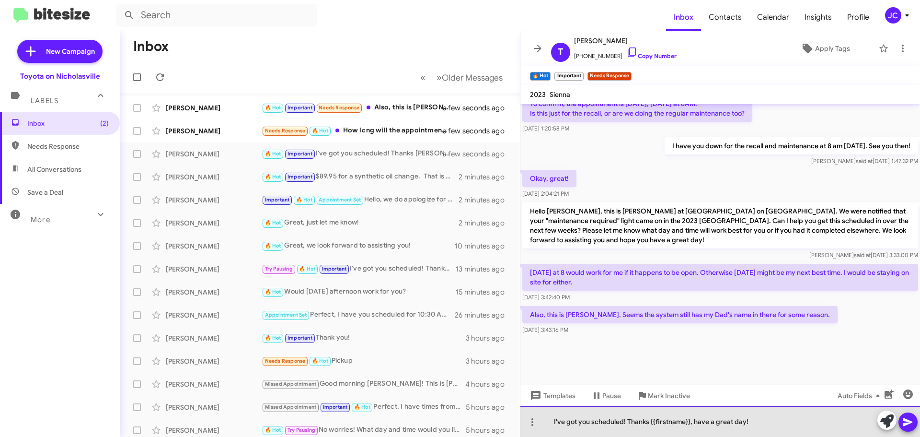
click at [689, 422] on div "I've got you scheduled! Thanks {{firstname}}, have a great day!" at bounding box center [721, 421] width 400 height 31
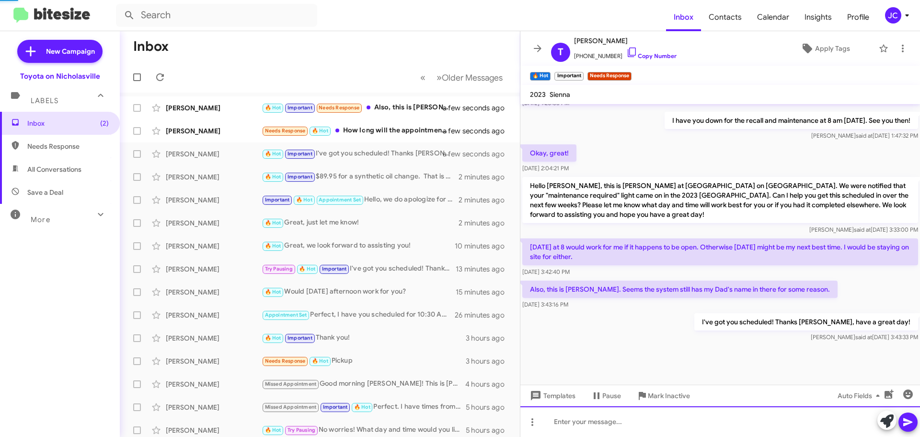
scroll to position [0, 0]
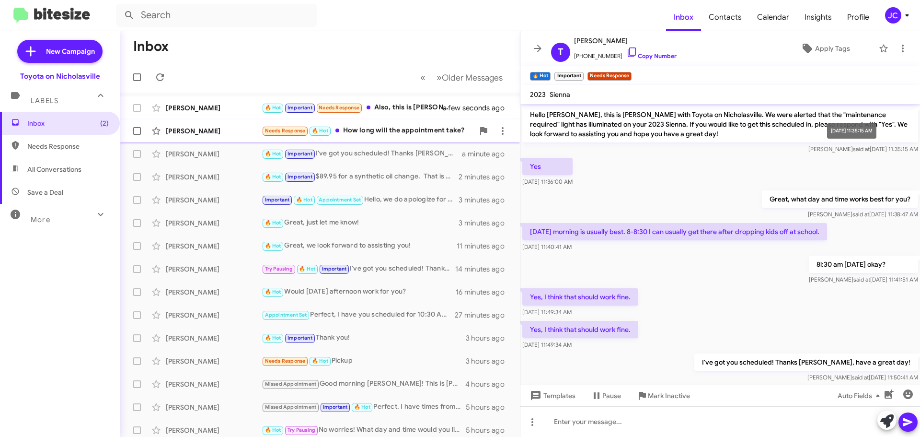
click at [198, 135] on div "Thomas Pike" at bounding box center [214, 131] width 96 height 10
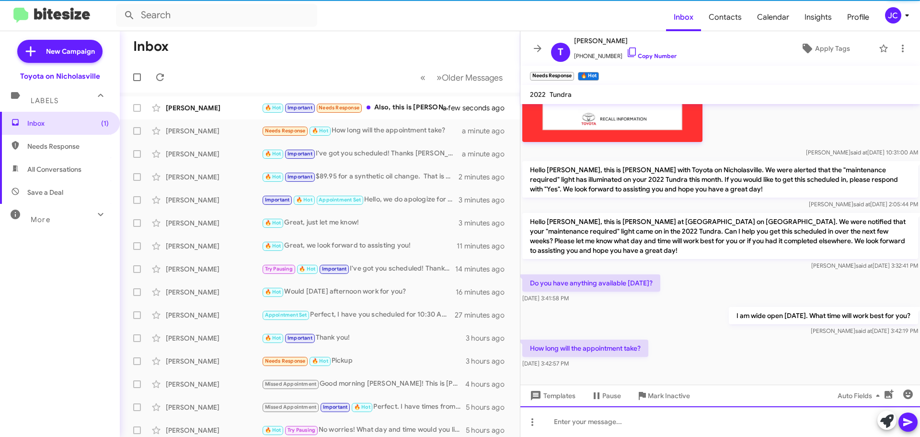
click at [656, 407] on div at bounding box center [721, 421] width 400 height 31
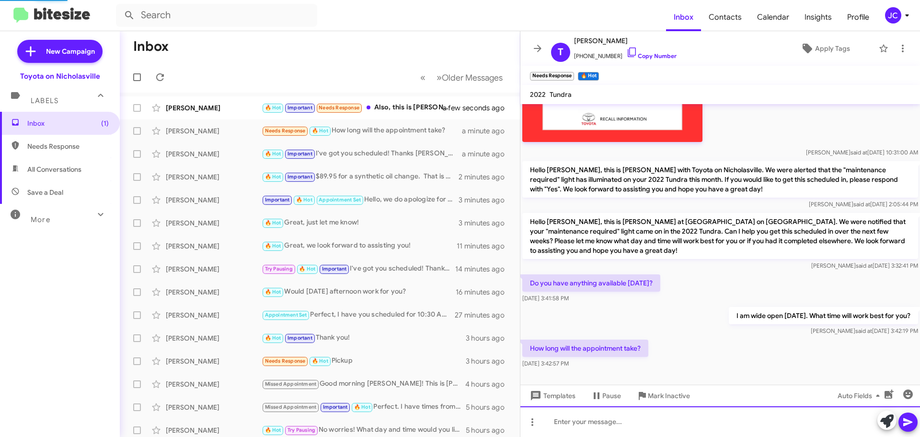
scroll to position [0, 0]
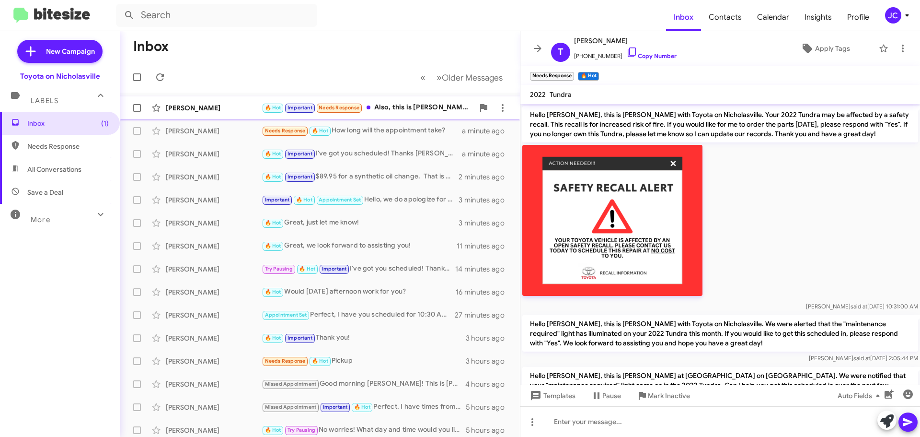
click at [196, 117] on span "Timmy Boggs 🔥 Hot Important Needs Response Also, this is Aaron. Seems the syste…" at bounding box center [320, 107] width 400 height 23
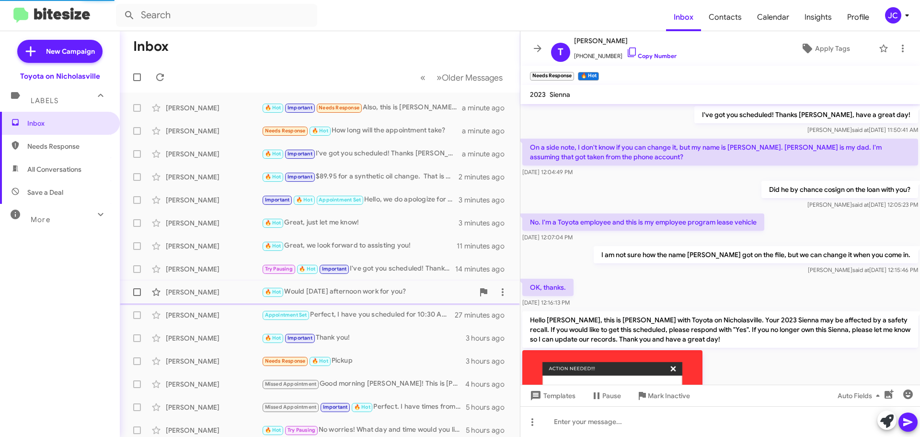
scroll to position [663, 0]
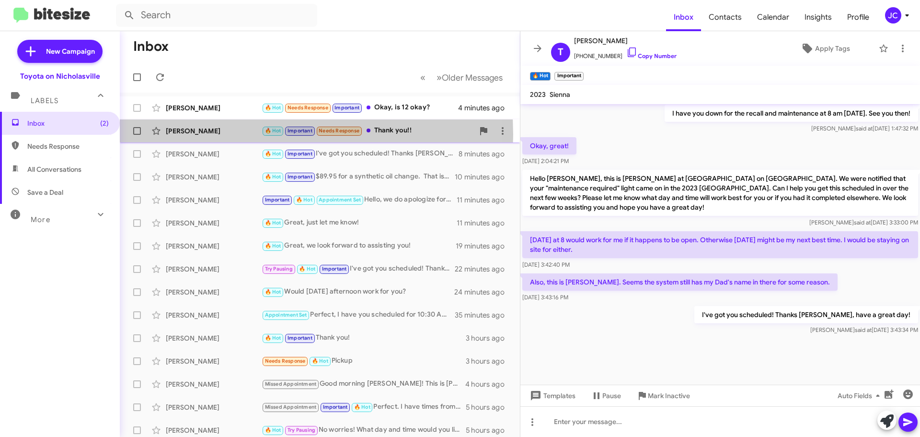
click at [203, 135] on div "[PERSON_NAME]" at bounding box center [214, 131] width 96 height 10
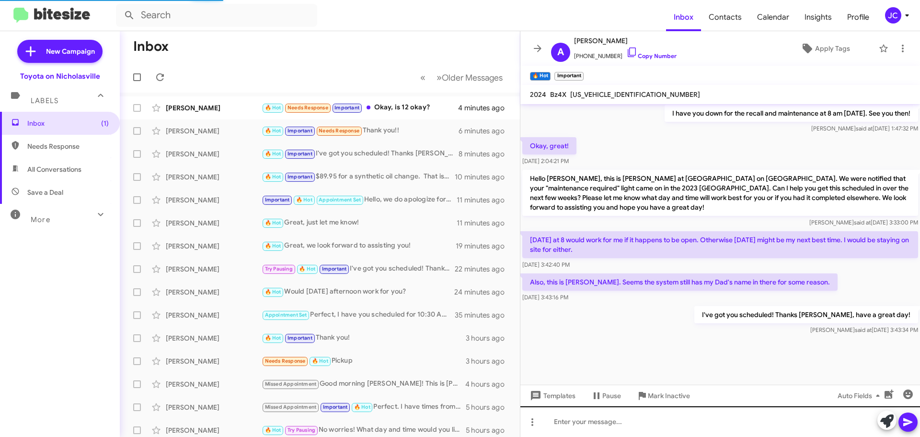
scroll to position [644, 0]
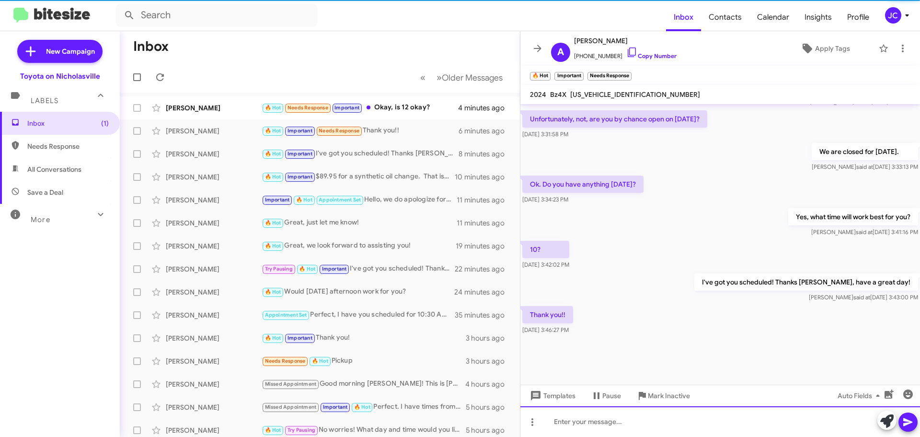
click at [617, 415] on div at bounding box center [721, 421] width 400 height 31
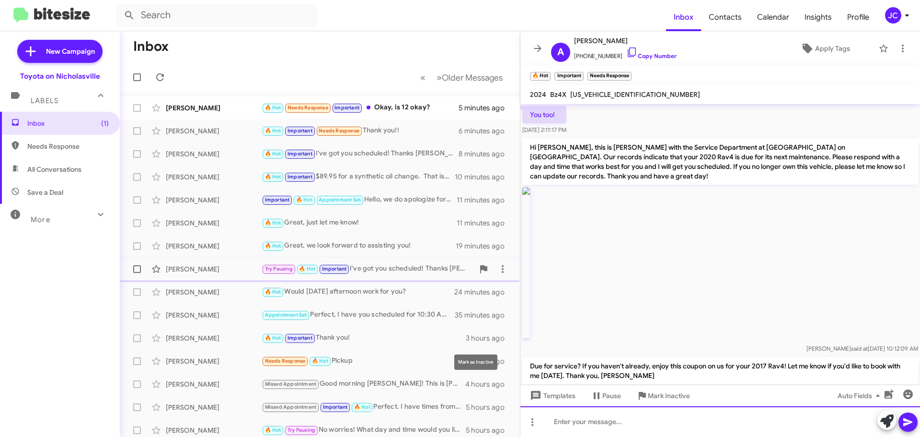
scroll to position [48, 0]
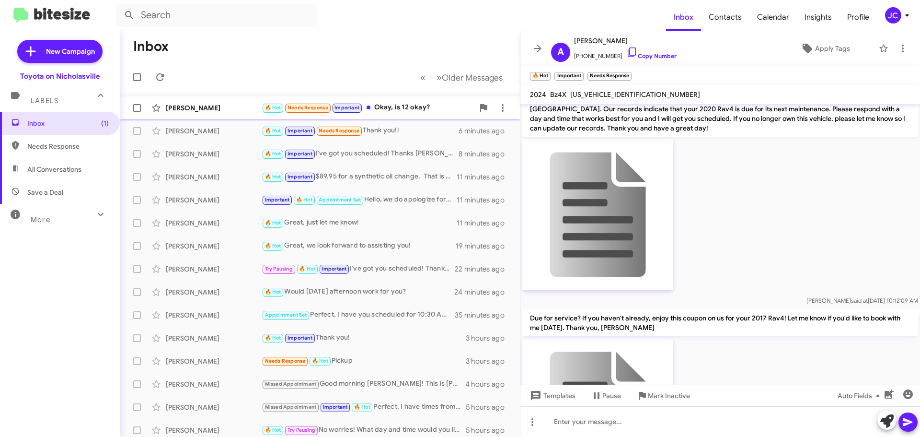
click at [203, 110] on div "Thomas Pike" at bounding box center [214, 108] width 96 height 10
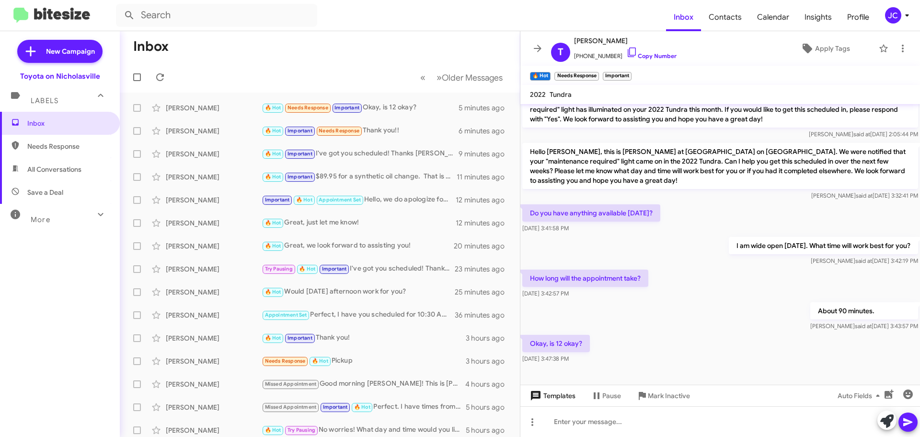
click at [570, 396] on span "Templates" at bounding box center [551, 395] width 47 height 17
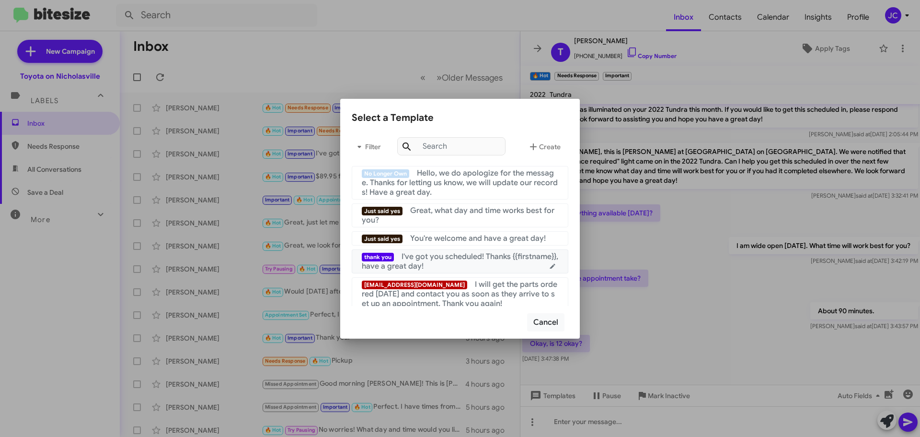
click at [471, 266] on div "thank you I've got you scheduled! Thanks {{firstname}}, have a great day!" at bounding box center [460, 261] width 197 height 19
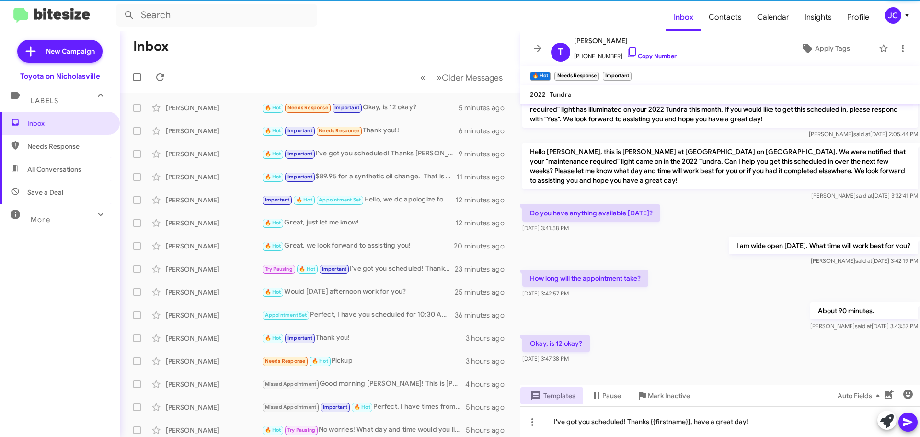
drag, startPoint x: 912, startPoint y: 424, endPoint x: 902, endPoint y: 426, distance: 10.2
click at [912, 424] on icon at bounding box center [909, 422] width 12 height 12
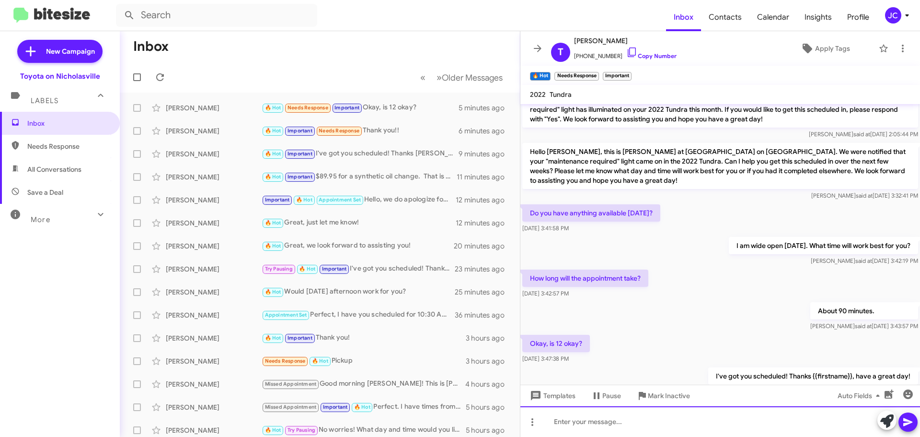
scroll to position [0, 0]
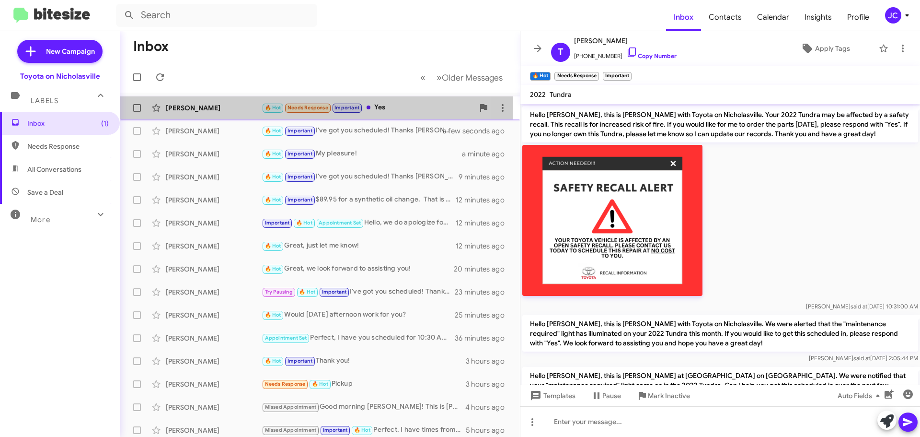
click at [197, 104] on div "Rebekah Rabtke" at bounding box center [214, 108] width 96 height 10
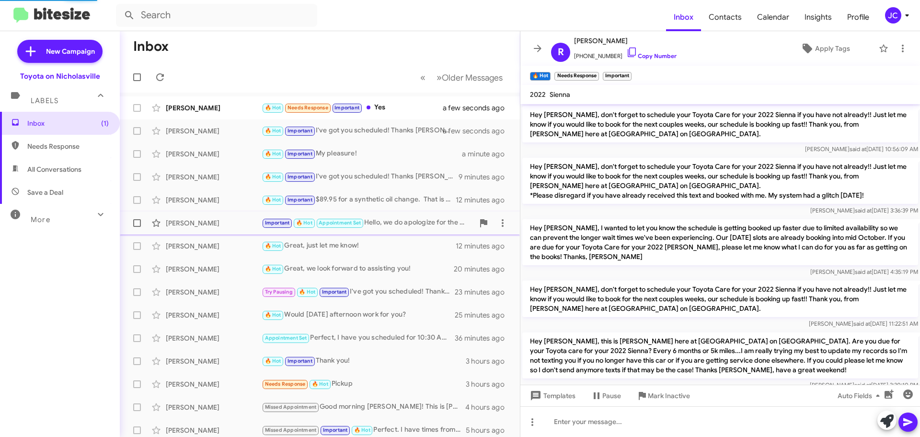
scroll to position [312, 0]
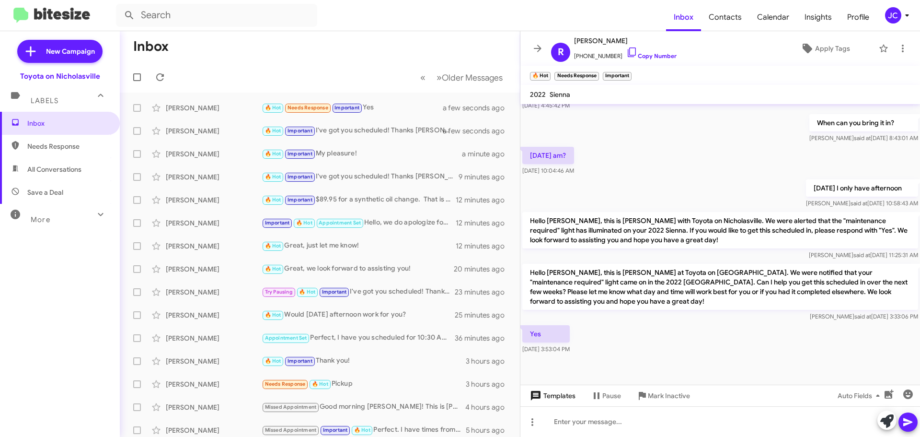
click at [556, 394] on span "Templates" at bounding box center [551, 395] width 47 height 17
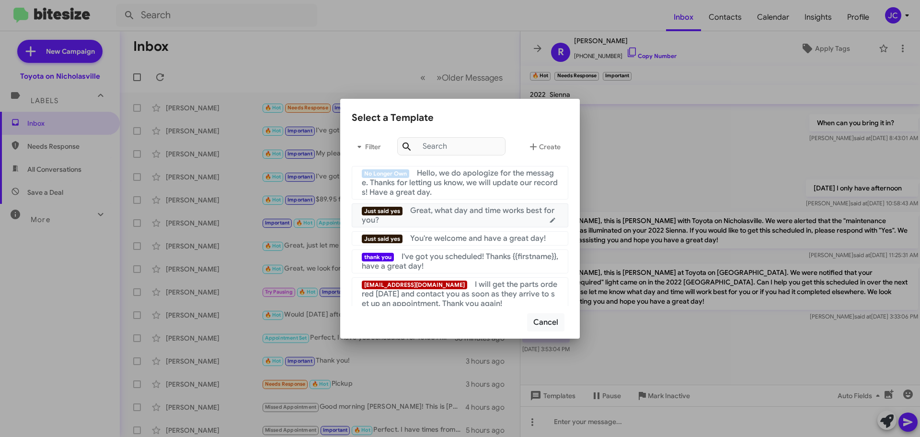
click at [426, 217] on div "Just said yes Great, what day and time works best for you?" at bounding box center [460, 215] width 197 height 19
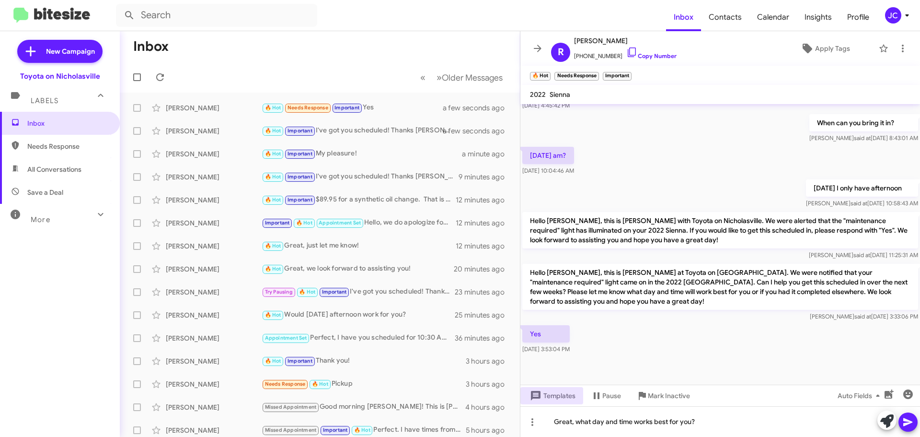
click at [912, 423] on icon at bounding box center [909, 422] width 12 height 12
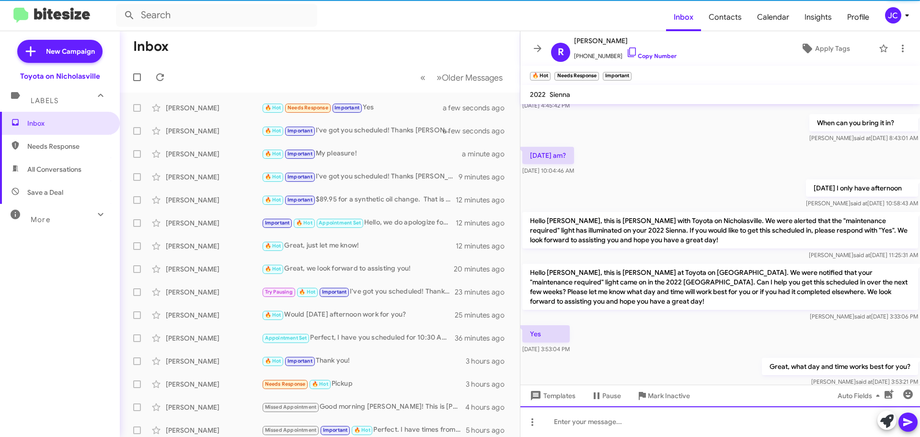
scroll to position [0, 0]
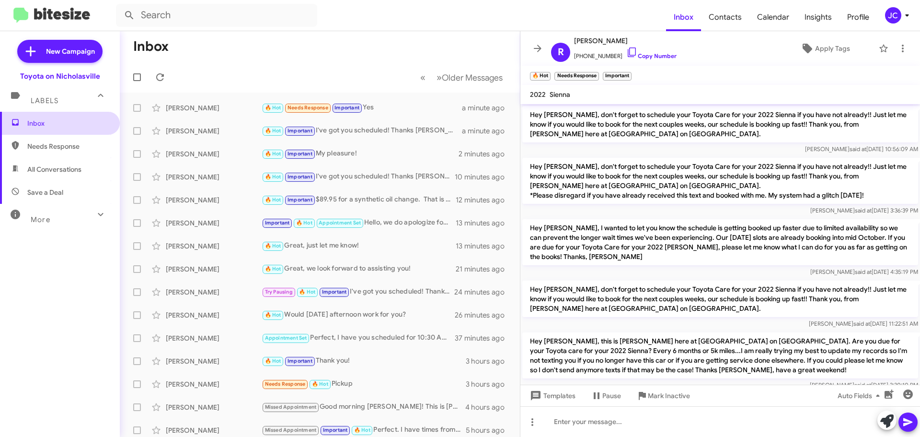
click at [64, 128] on span "Inbox" at bounding box center [60, 123] width 120 height 23
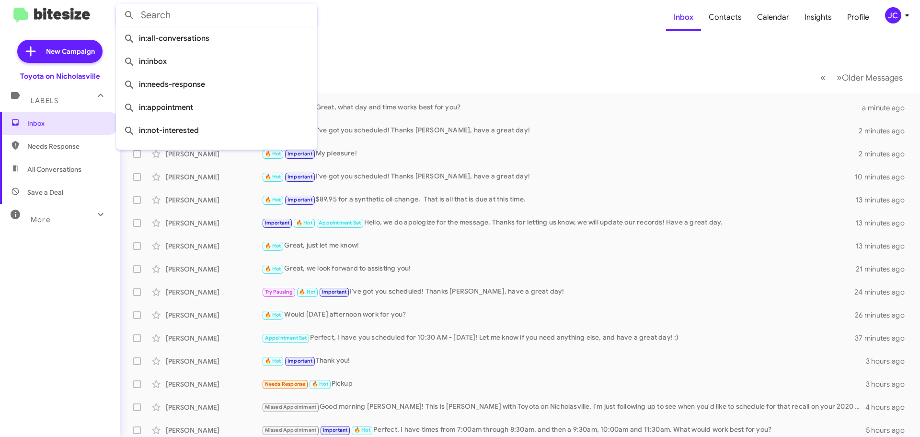
click at [176, 17] on input "text" at bounding box center [216, 15] width 201 height 23
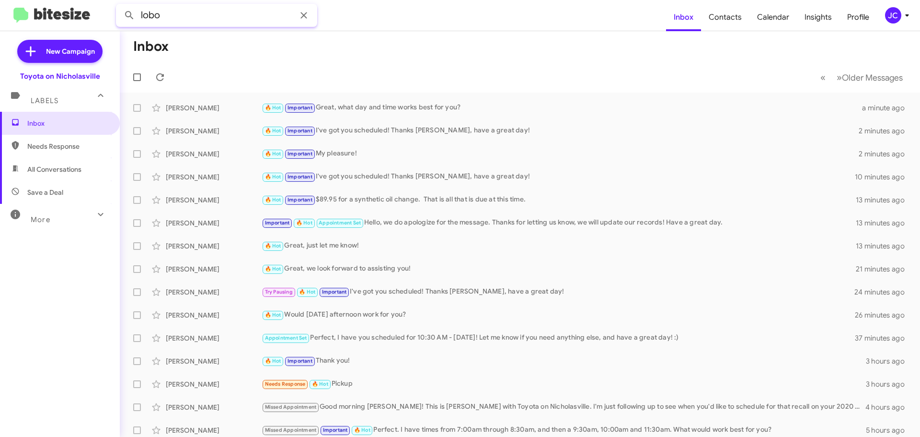
type input "lobo"
click at [120, 6] on button at bounding box center [129, 15] width 19 height 19
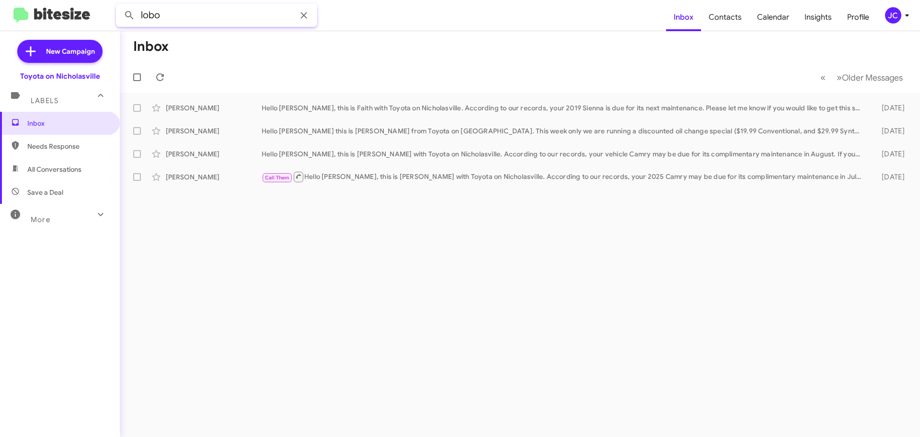
drag, startPoint x: 177, startPoint y: 17, endPoint x: 17, endPoint y: 1, distance: 160.4
click at [31, 10] on mat-toolbar "lobo Inbox Contacts Calendar Insights Profile JC" at bounding box center [460, 15] width 920 height 31
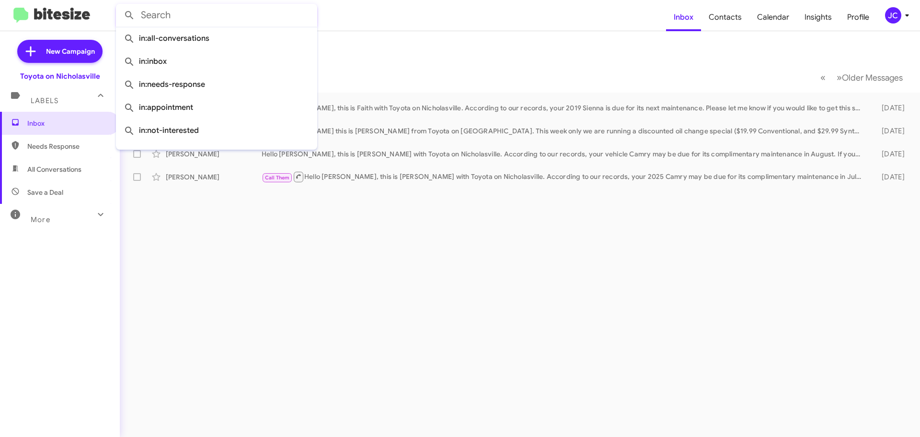
click at [120, 6] on button at bounding box center [129, 15] width 19 height 19
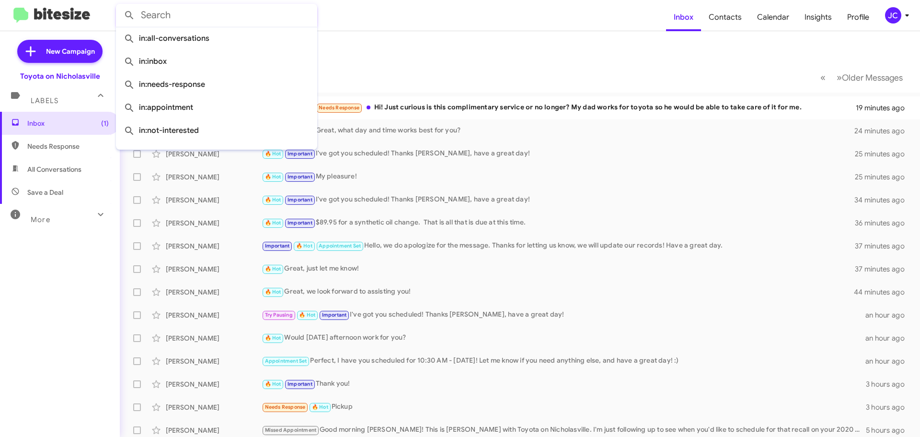
click at [391, 70] on mat-toolbar-row "« Previous » Next Older Messages" at bounding box center [520, 77] width 800 height 31
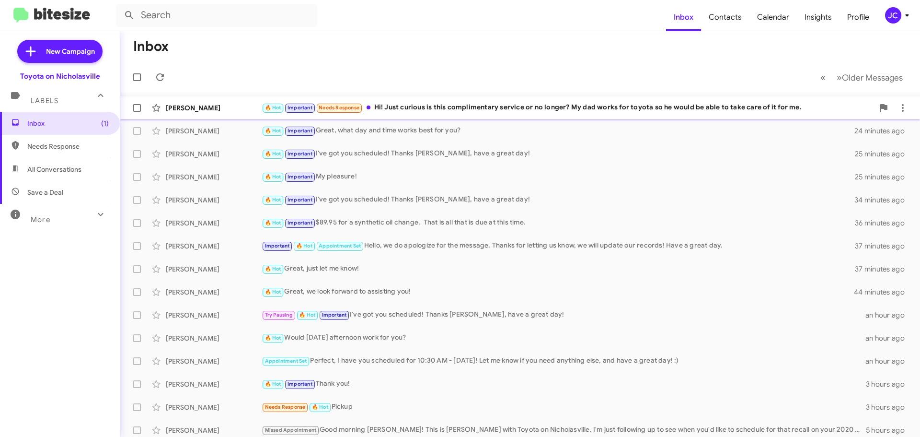
click at [409, 105] on div "🔥 Hot Important Needs Response Hi! Just curious is this complimentary service o…" at bounding box center [568, 107] width 613 height 11
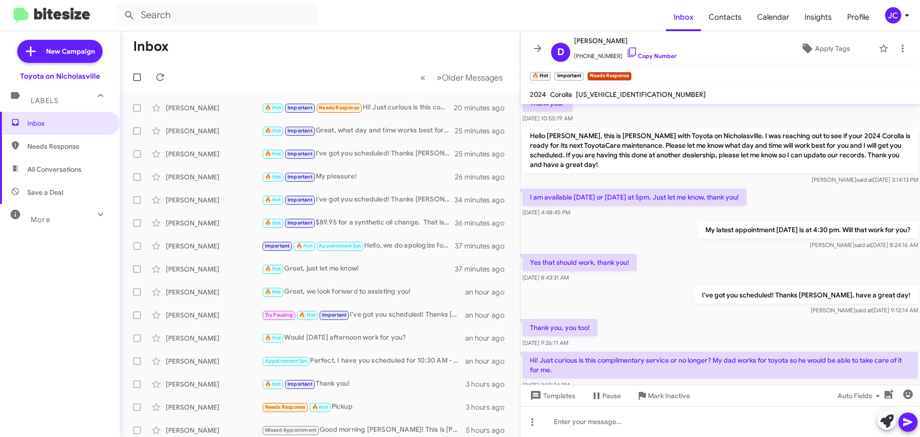
scroll to position [467, 0]
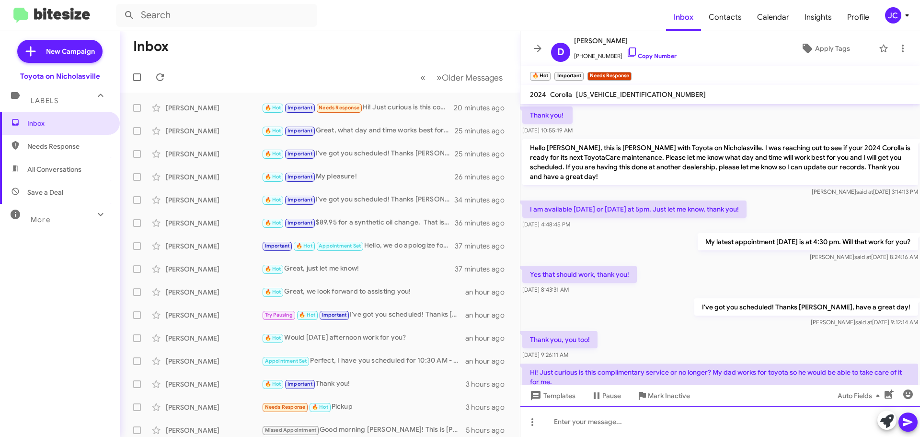
click at [636, 422] on div at bounding box center [721, 421] width 400 height 31
click at [593, 419] on div "A" at bounding box center [721, 421] width 400 height 31
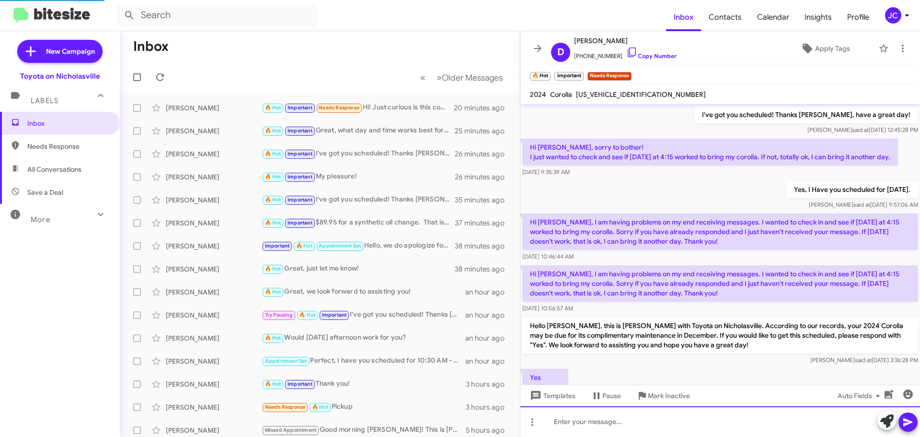
scroll to position [48, 0]
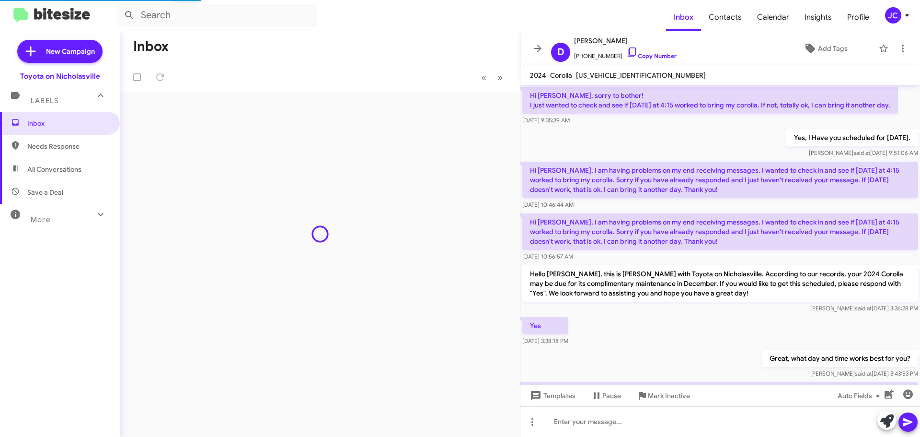
scroll to position [515, 0]
